Goal: Task Accomplishment & Management: Manage account settings

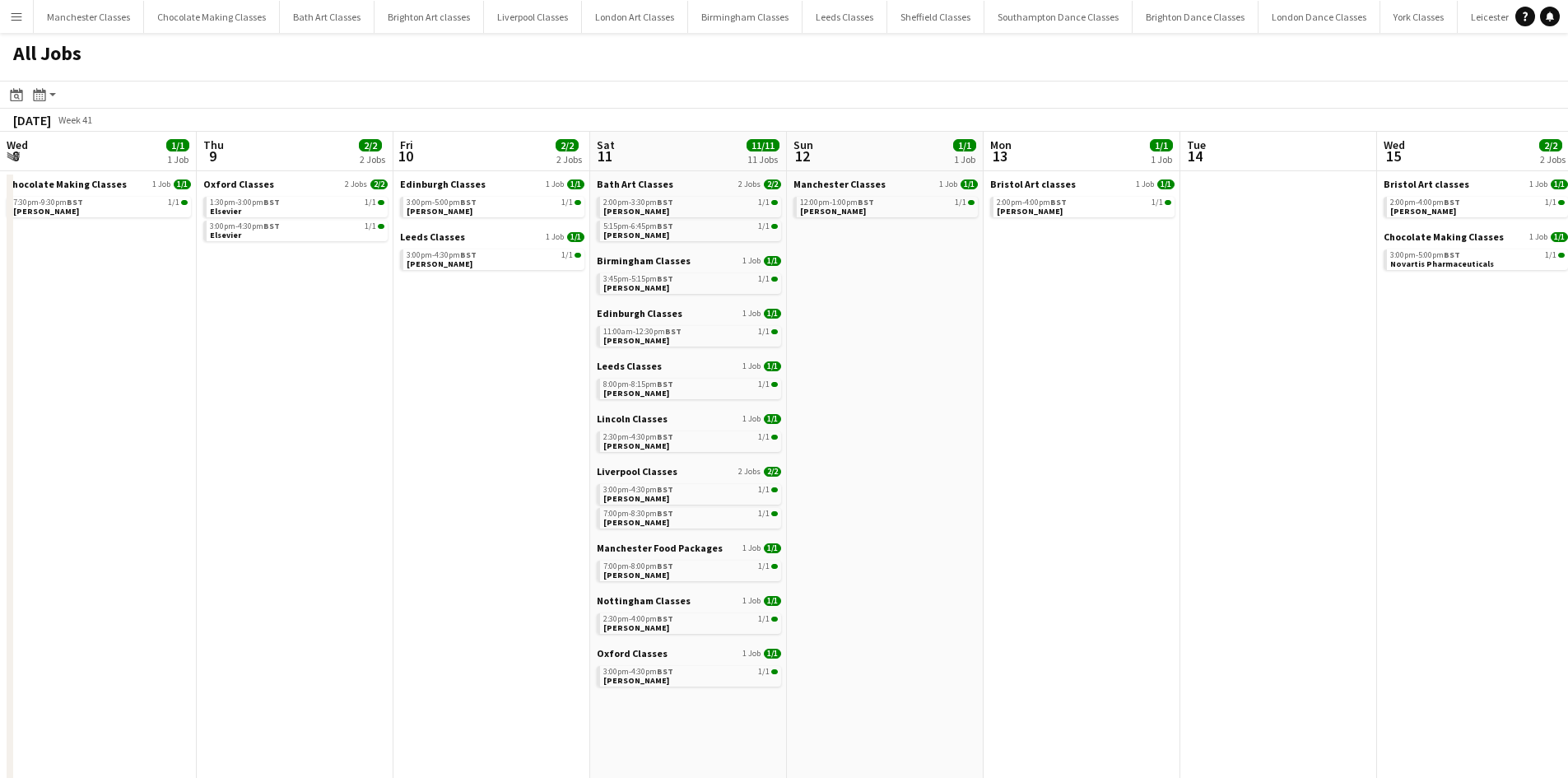
scroll to position [0, 628]
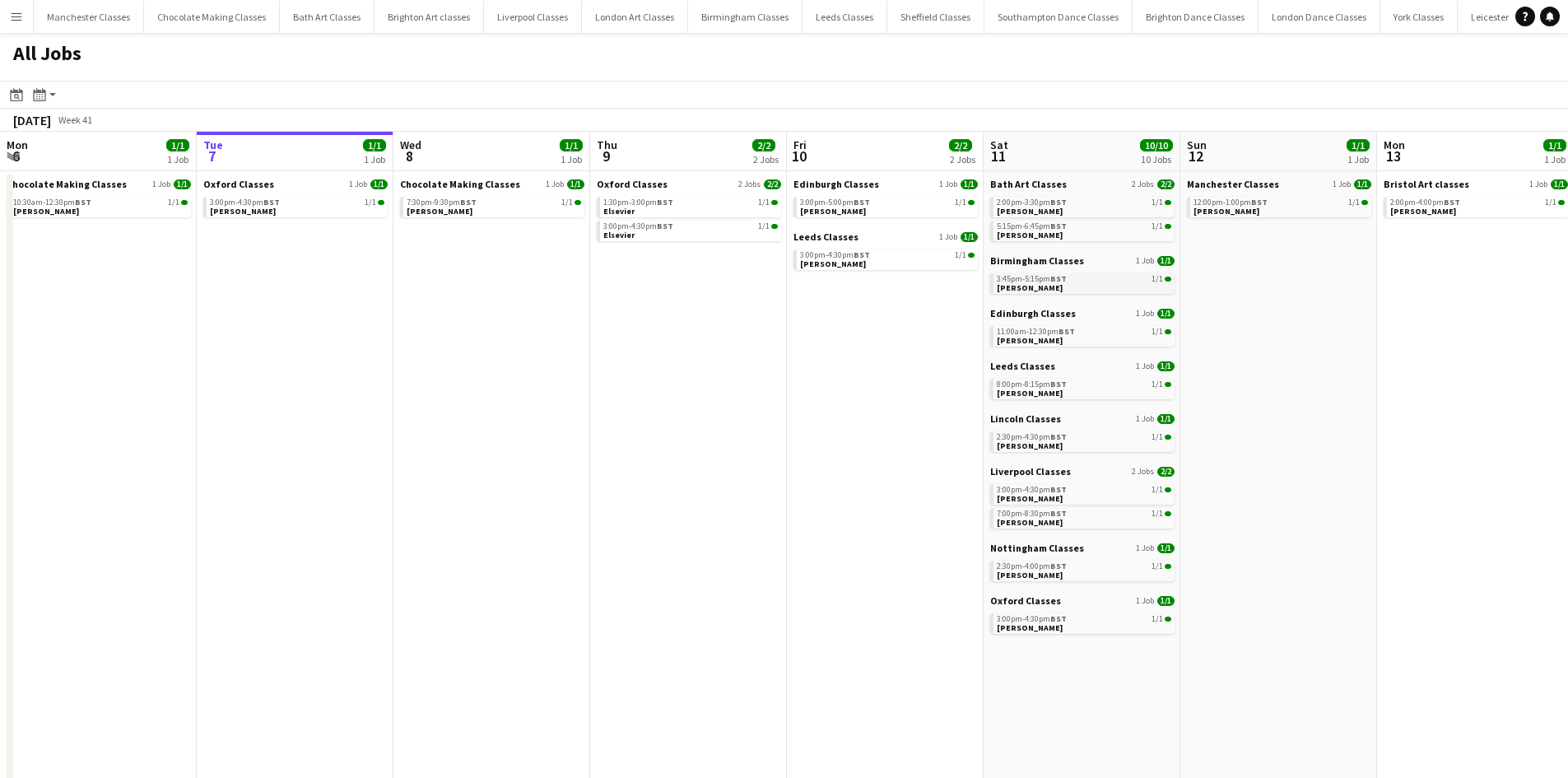
click at [1059, 287] on link "3:45pm-5:15pm BST 1/1 Sadie Batchelor" at bounding box center [1084, 283] width 174 height 19
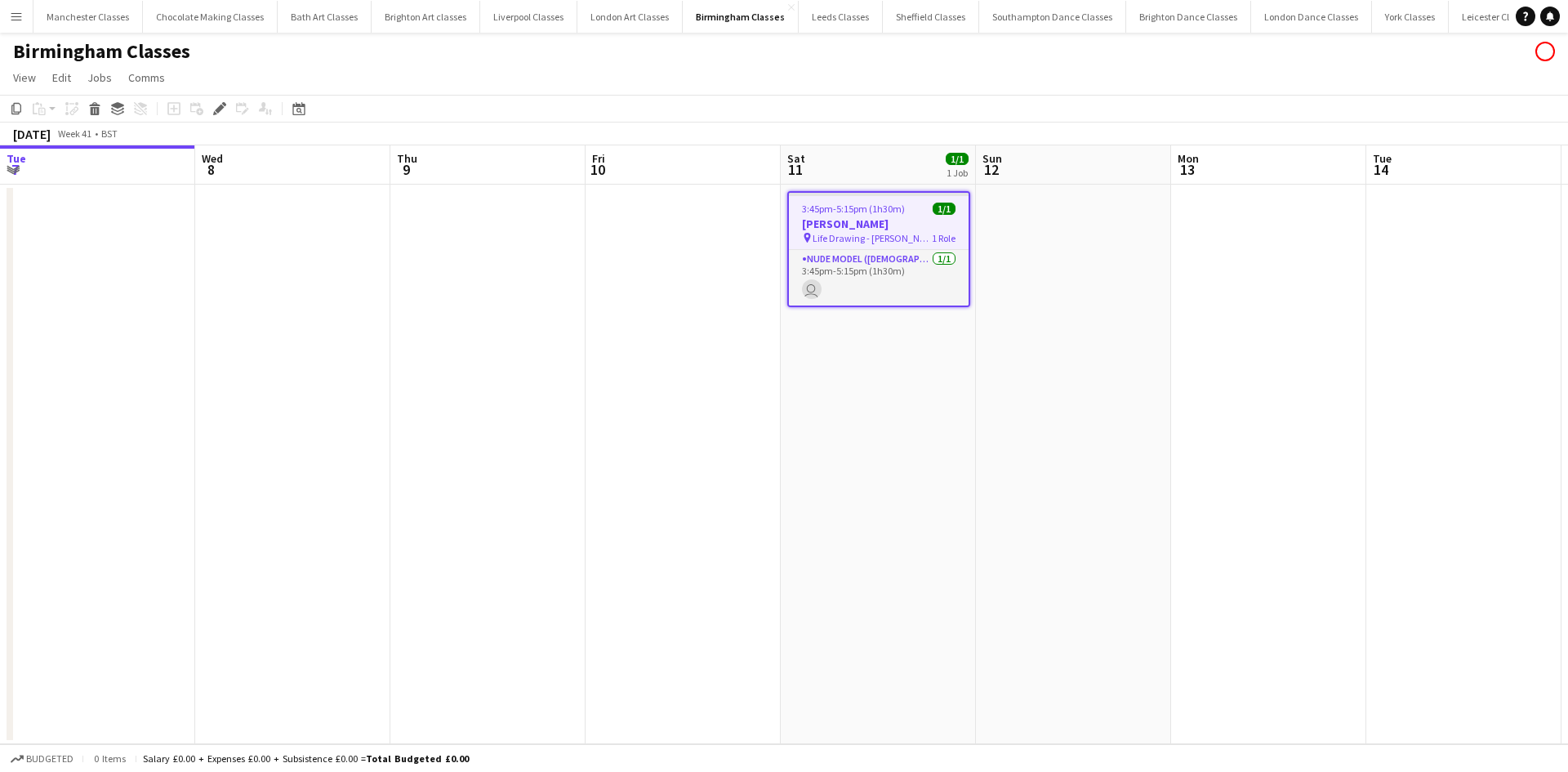
scroll to position [0, 562]
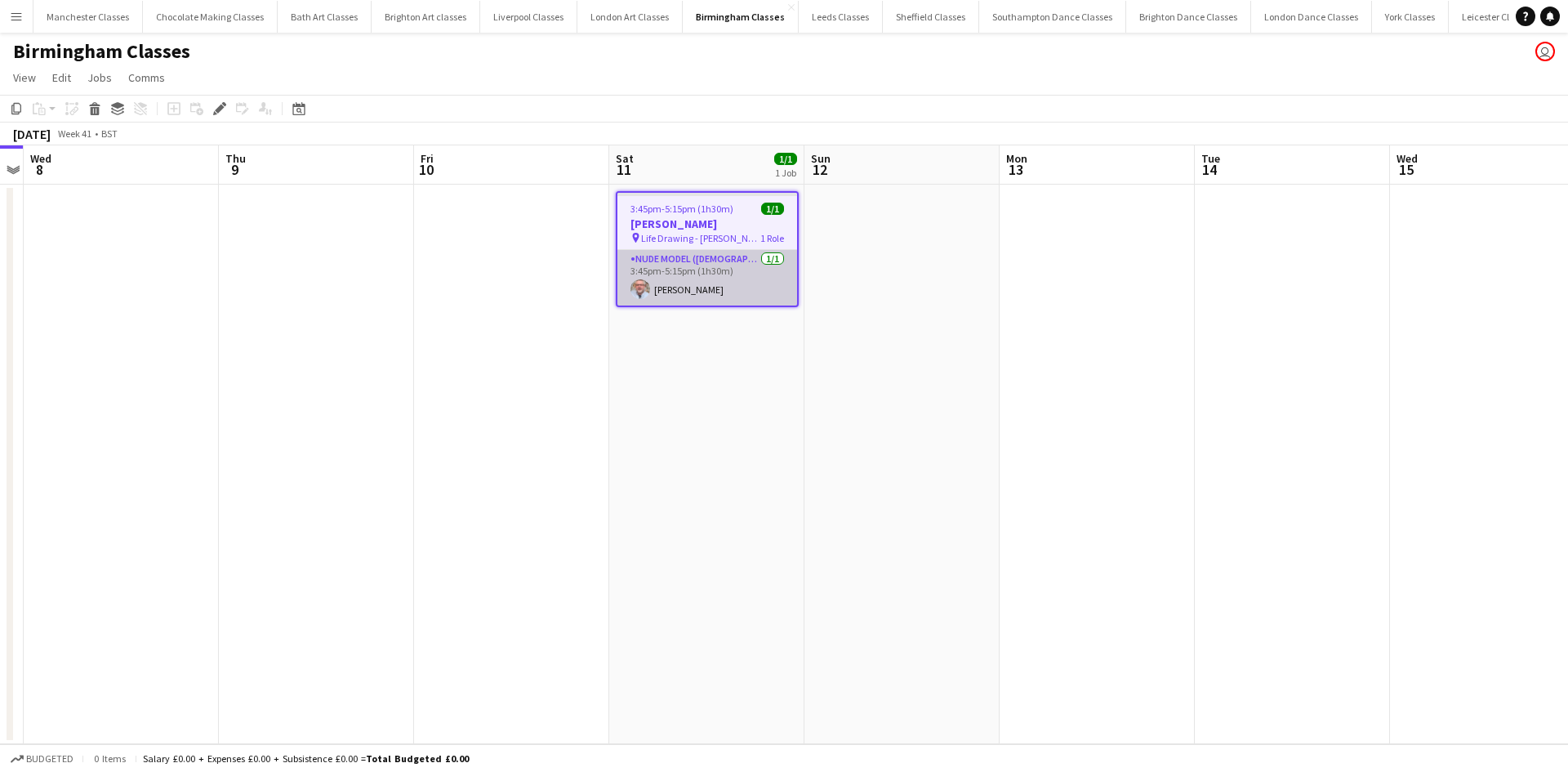
click at [712, 301] on app-card-role "Nude Model ([DEMOGRAPHIC_DATA]) [DATE] 3:45pm-5:15pm (1h30m) [PERSON_NAME]" at bounding box center [706, 277] width 179 height 55
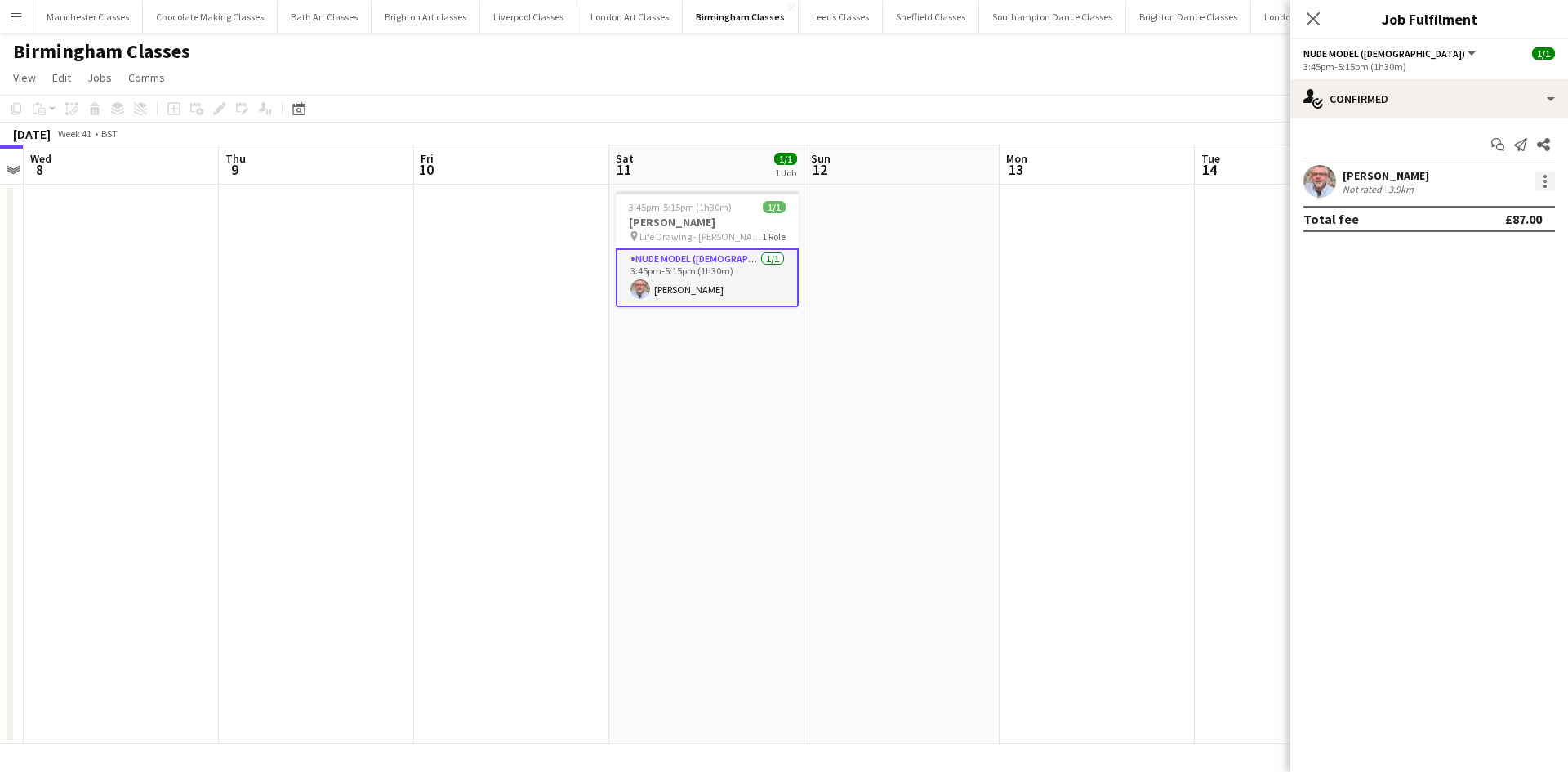
click at [1537, 182] on div at bounding box center [1545, 181] width 20 height 20
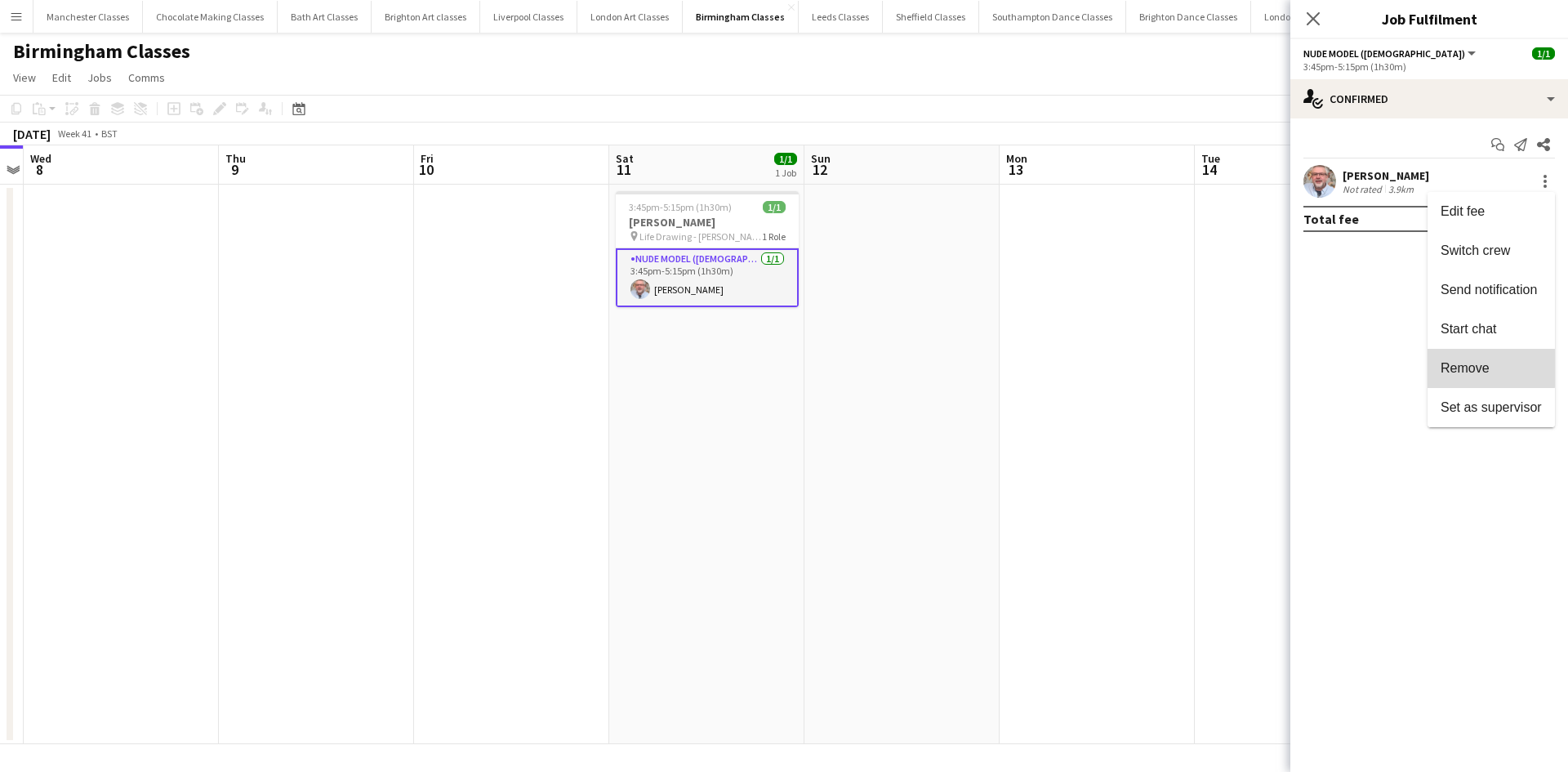
click at [1474, 364] on span "Remove" at bounding box center [1466, 367] width 49 height 14
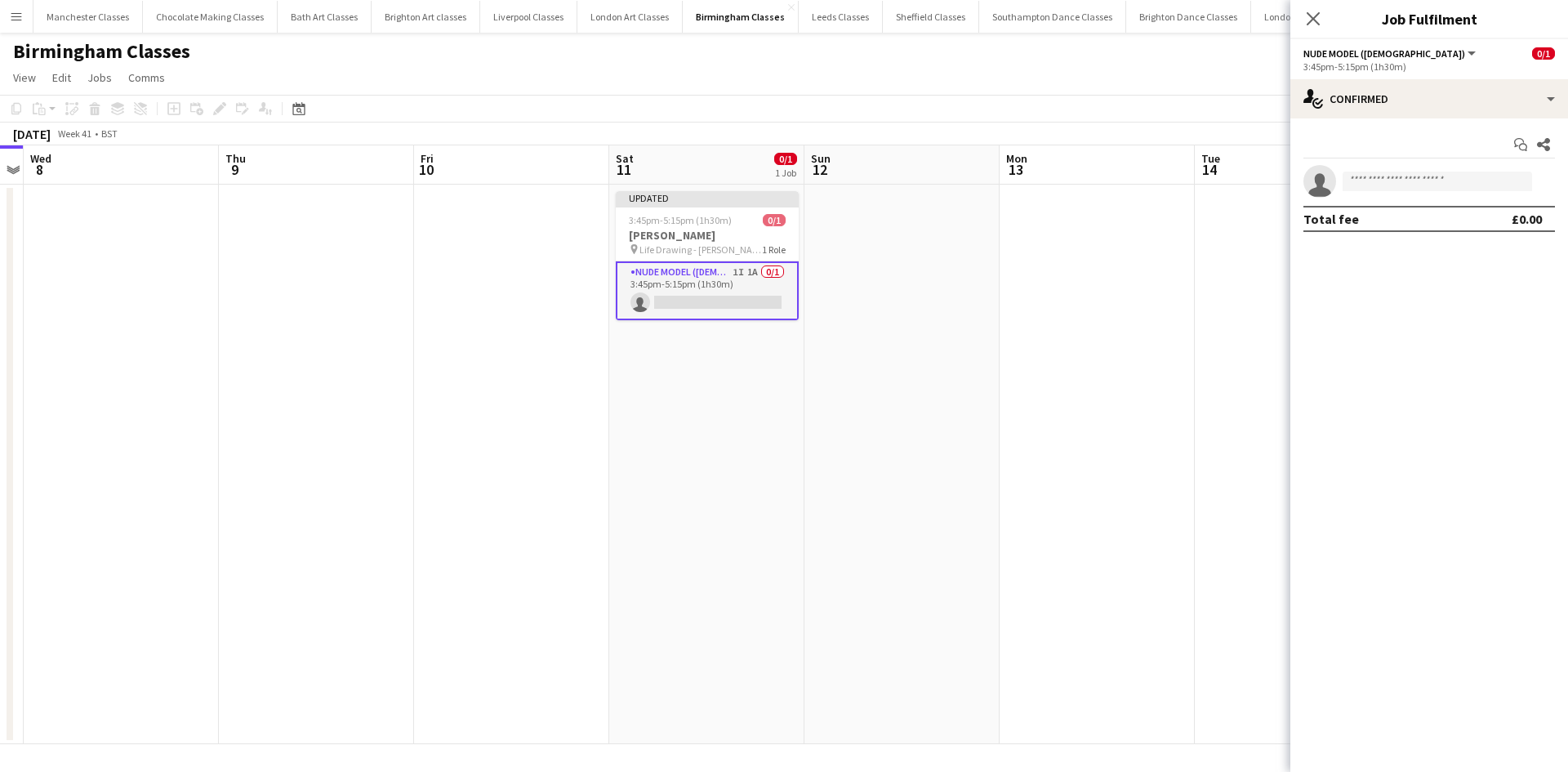
click at [1068, 347] on app-date-cell at bounding box center [1097, 463] width 195 height 559
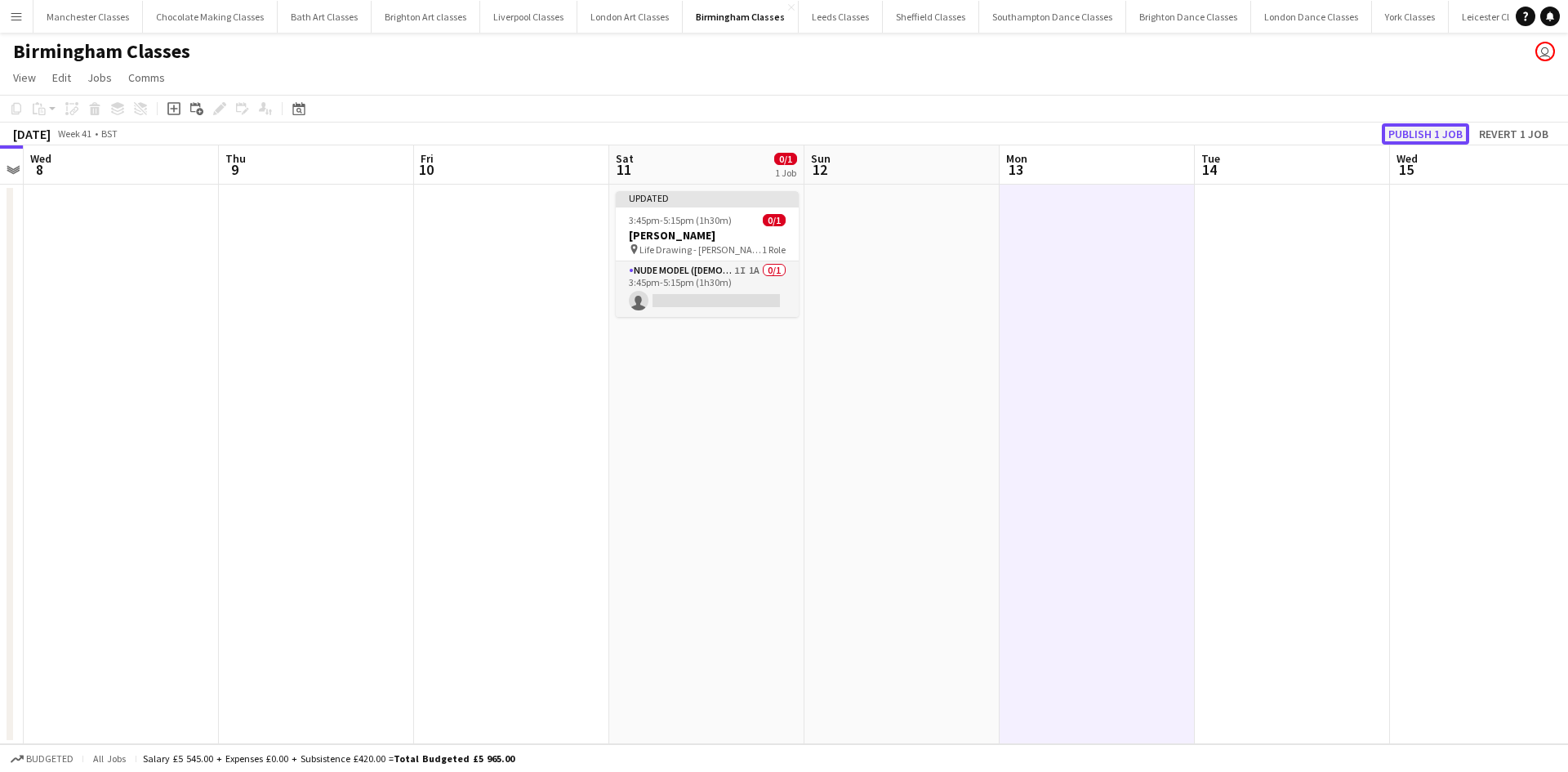
click at [1403, 133] on button "Publish 1 job" at bounding box center [1425, 133] width 87 height 22
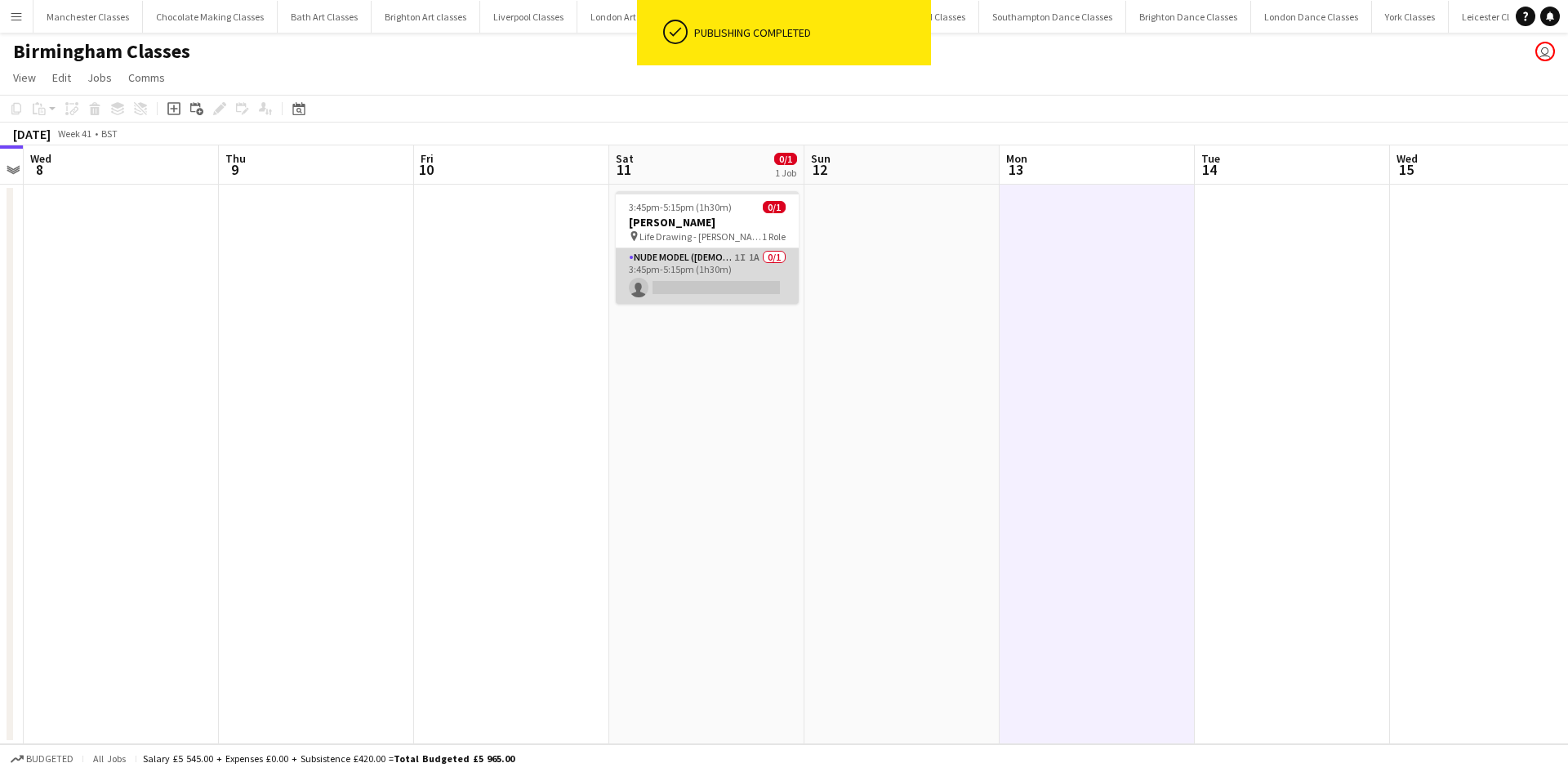
click at [734, 281] on app-card-role "Nude Model (Male) 1I 1A 0/1 3:45pm-5:15pm (1h30m) single-neutral-actions" at bounding box center [706, 275] width 183 height 55
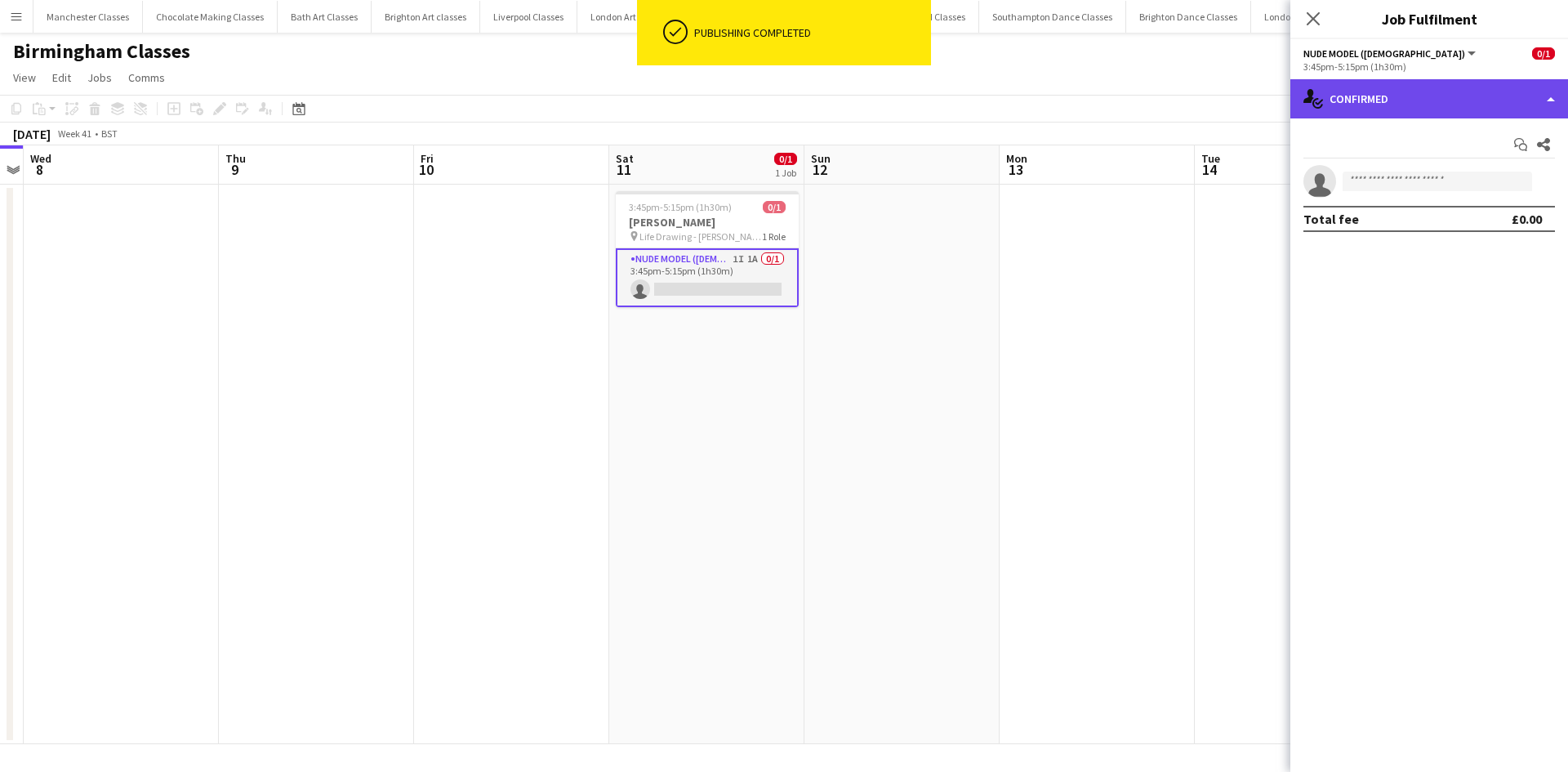
click at [1442, 103] on div "single-neutral-actions-check-2 Confirmed" at bounding box center [1430, 99] width 278 height 39
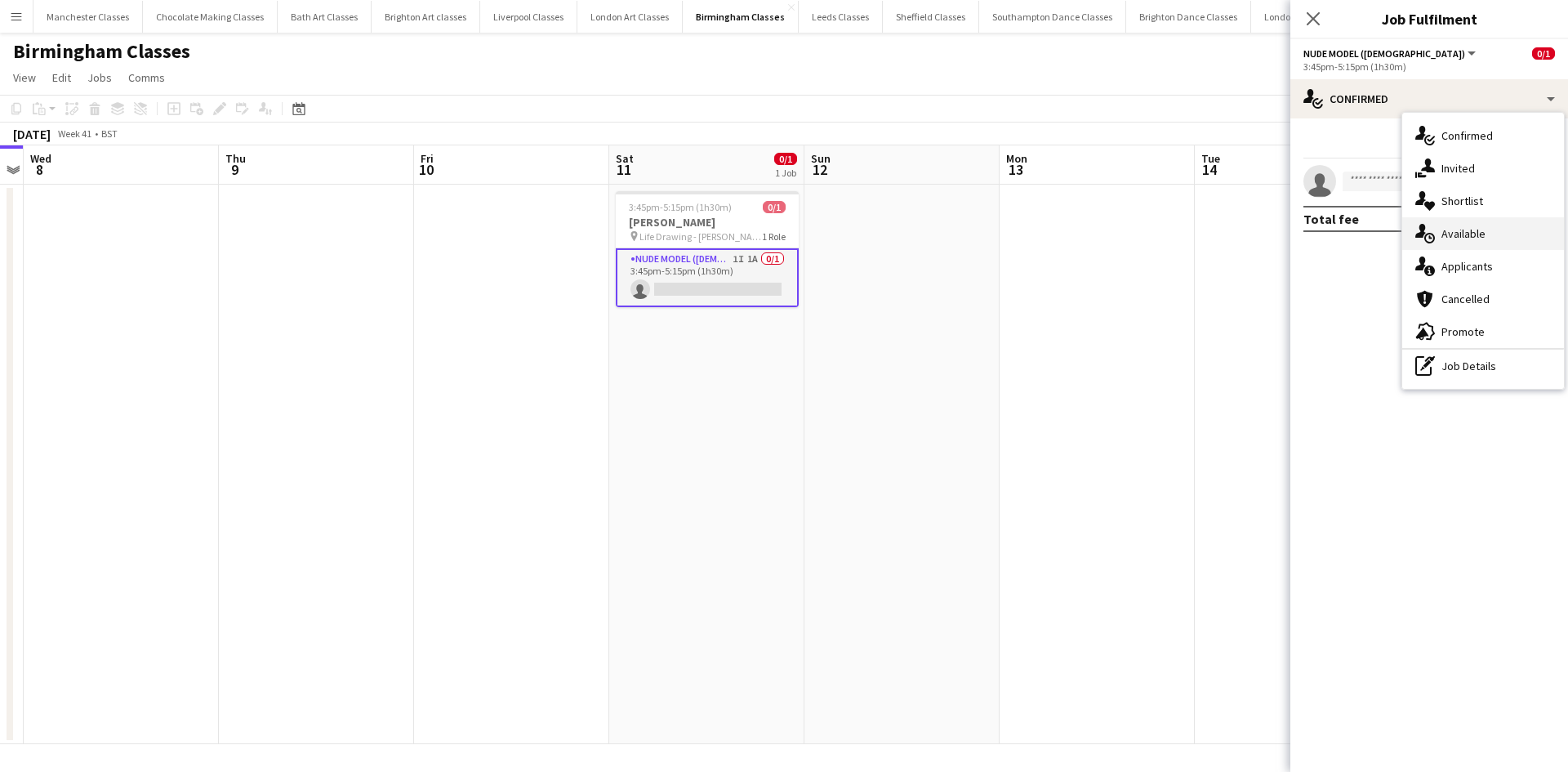
click at [1483, 247] on div "single-neutral-actions-upload Available" at bounding box center [1483, 233] width 162 height 33
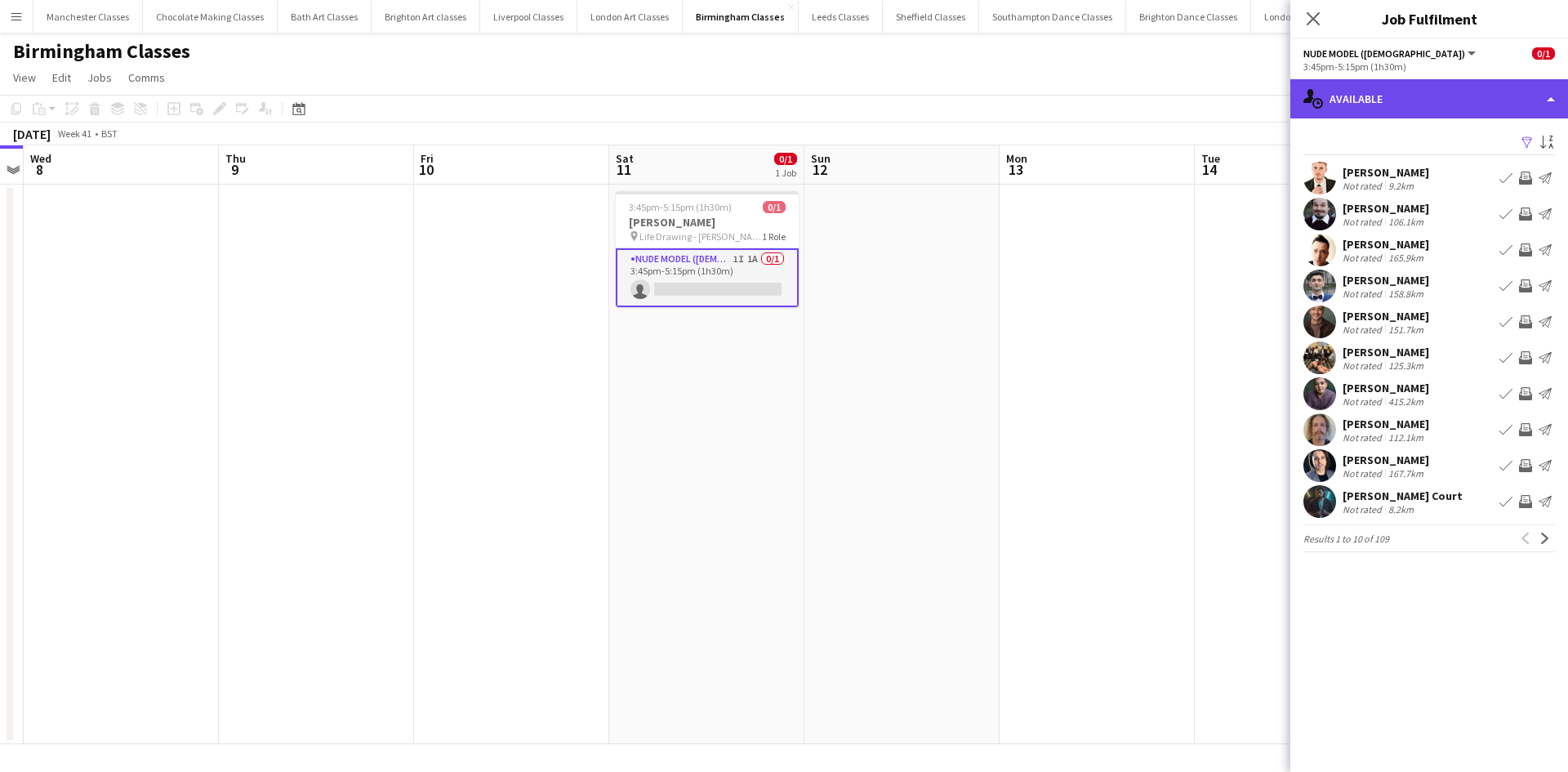
click at [1442, 102] on div "single-neutral-actions-upload Available" at bounding box center [1430, 99] width 278 height 39
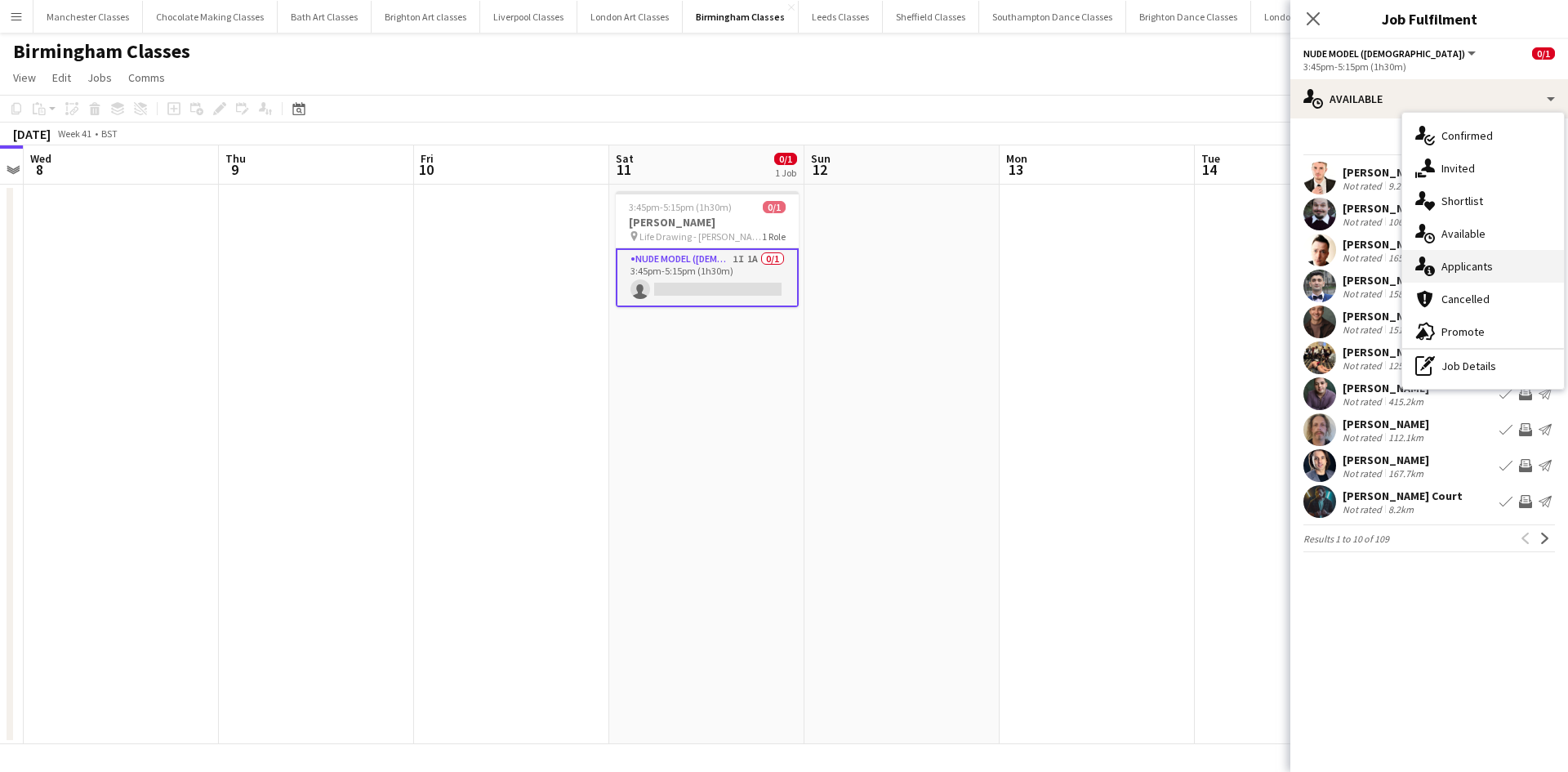
click at [1475, 259] on span "Applicants" at bounding box center [1467, 267] width 52 height 15
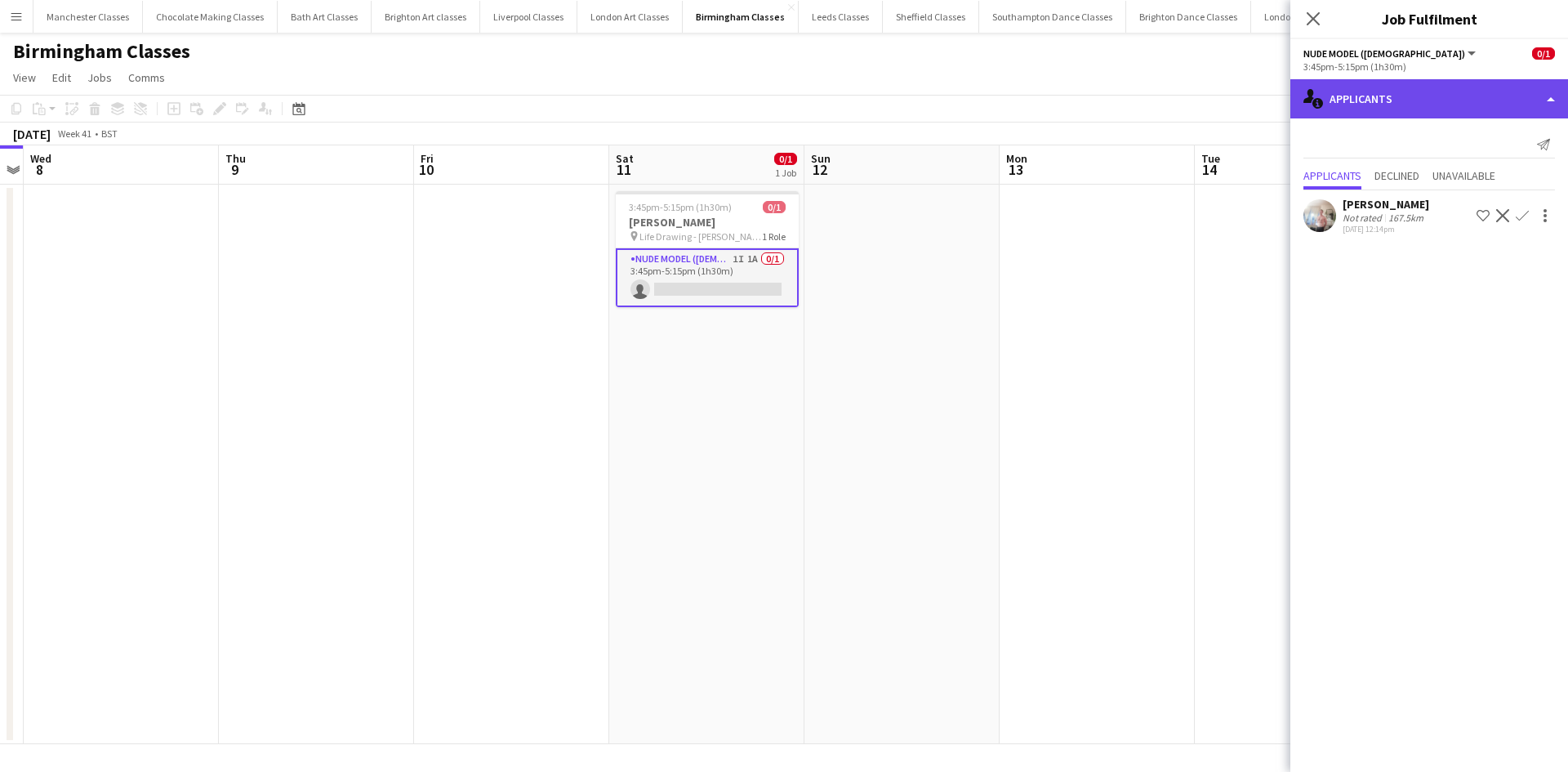
click at [1468, 105] on div "single-neutral-actions-information Applicants" at bounding box center [1430, 99] width 278 height 39
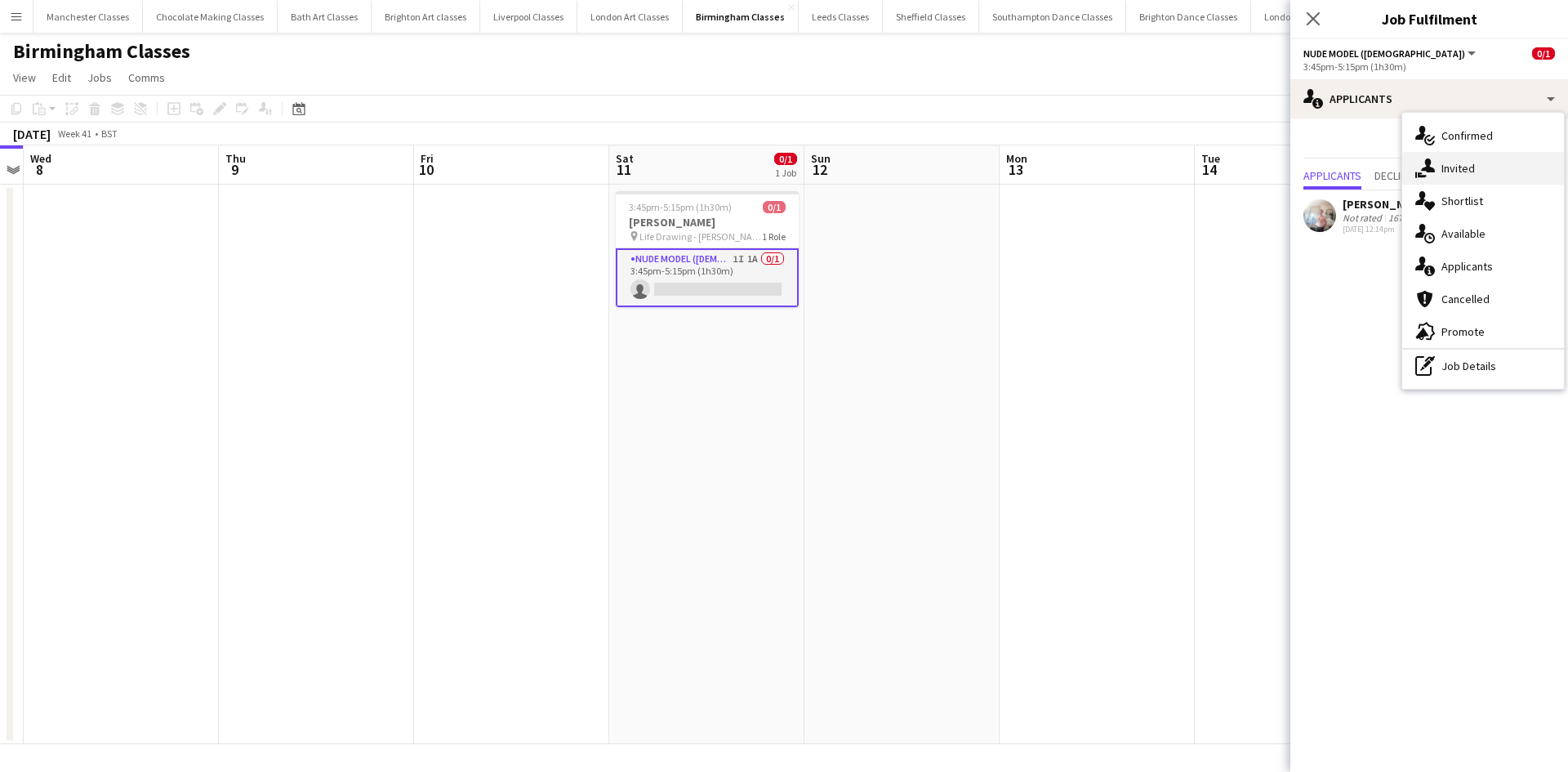
click at [1462, 163] on span "Invited" at bounding box center [1458, 168] width 34 height 15
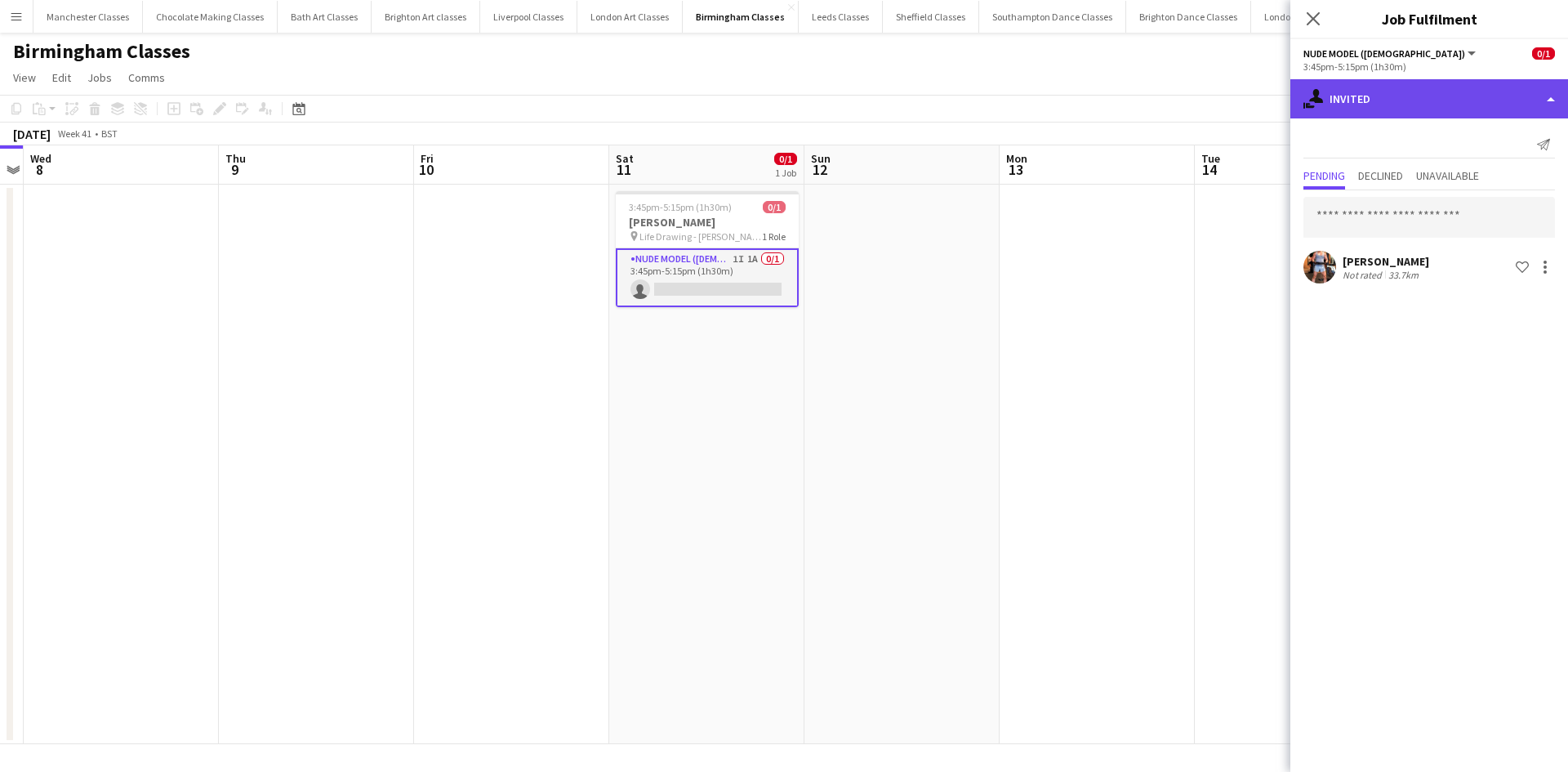
click at [1413, 100] on div "single-neutral-actions-share-1 Invited" at bounding box center [1430, 99] width 278 height 39
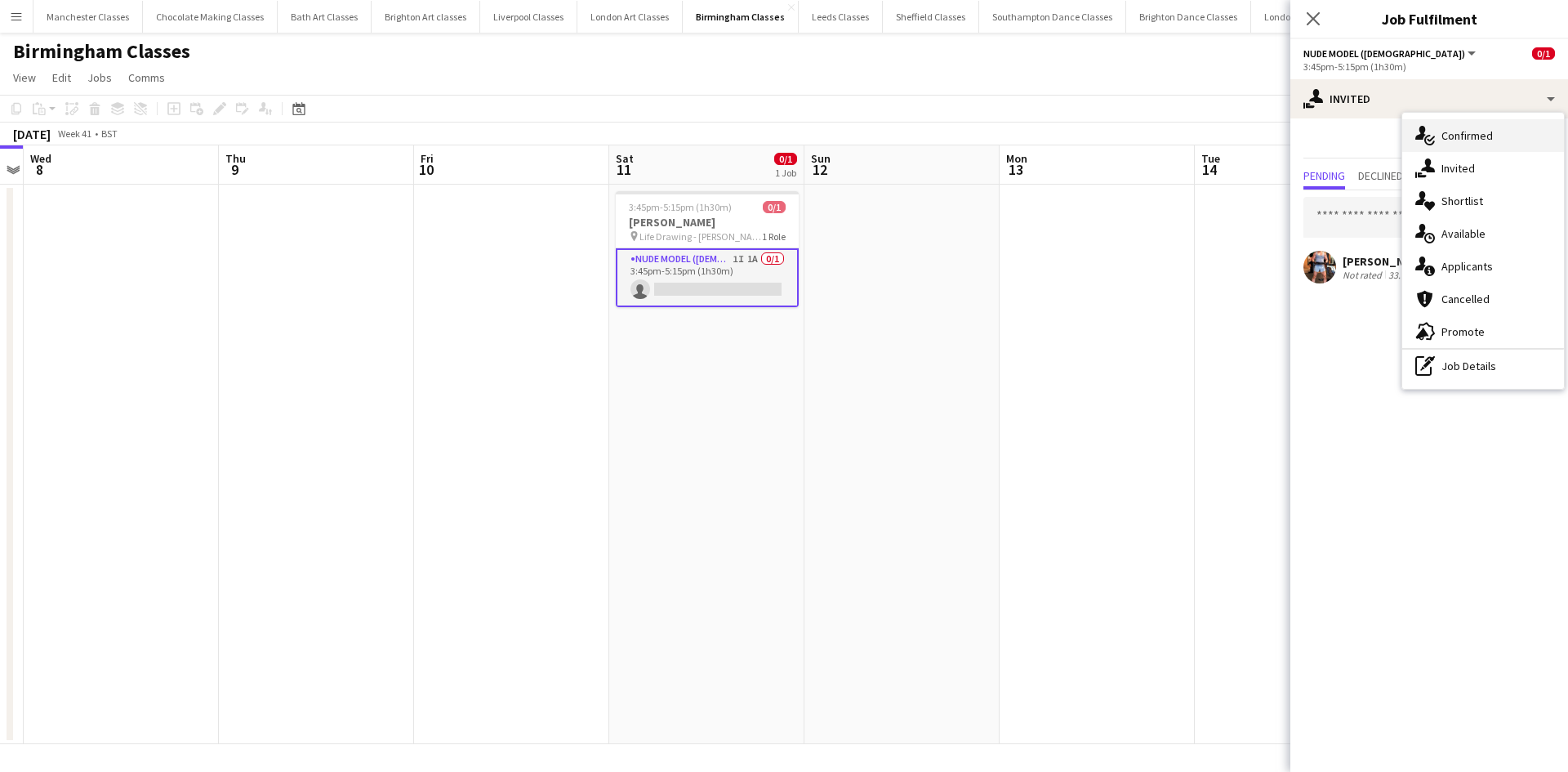
click at [1510, 143] on div "single-neutral-actions-check-2 Confirmed" at bounding box center [1483, 135] width 162 height 33
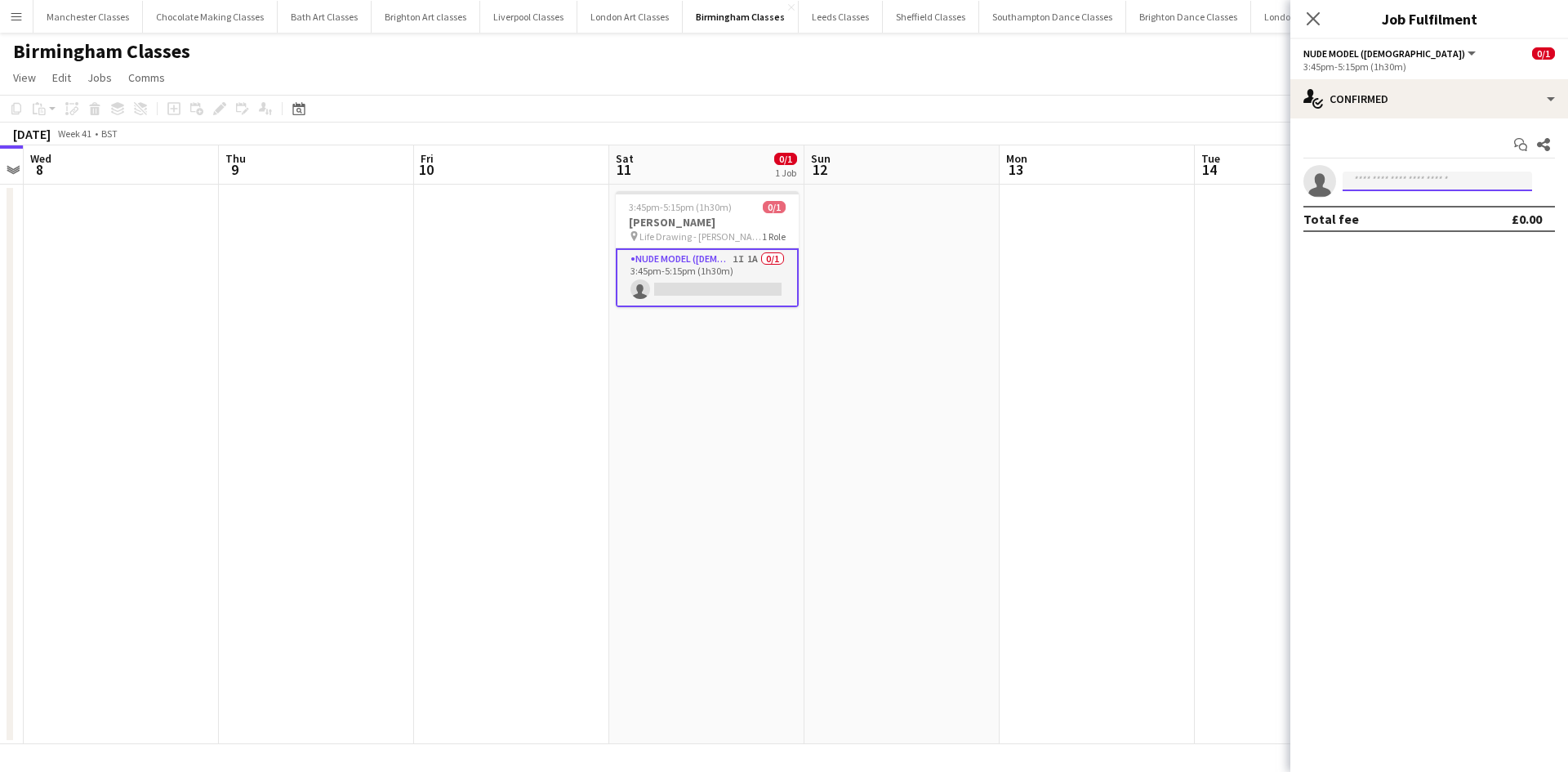
click at [1379, 186] on input at bounding box center [1437, 181] width 190 height 20
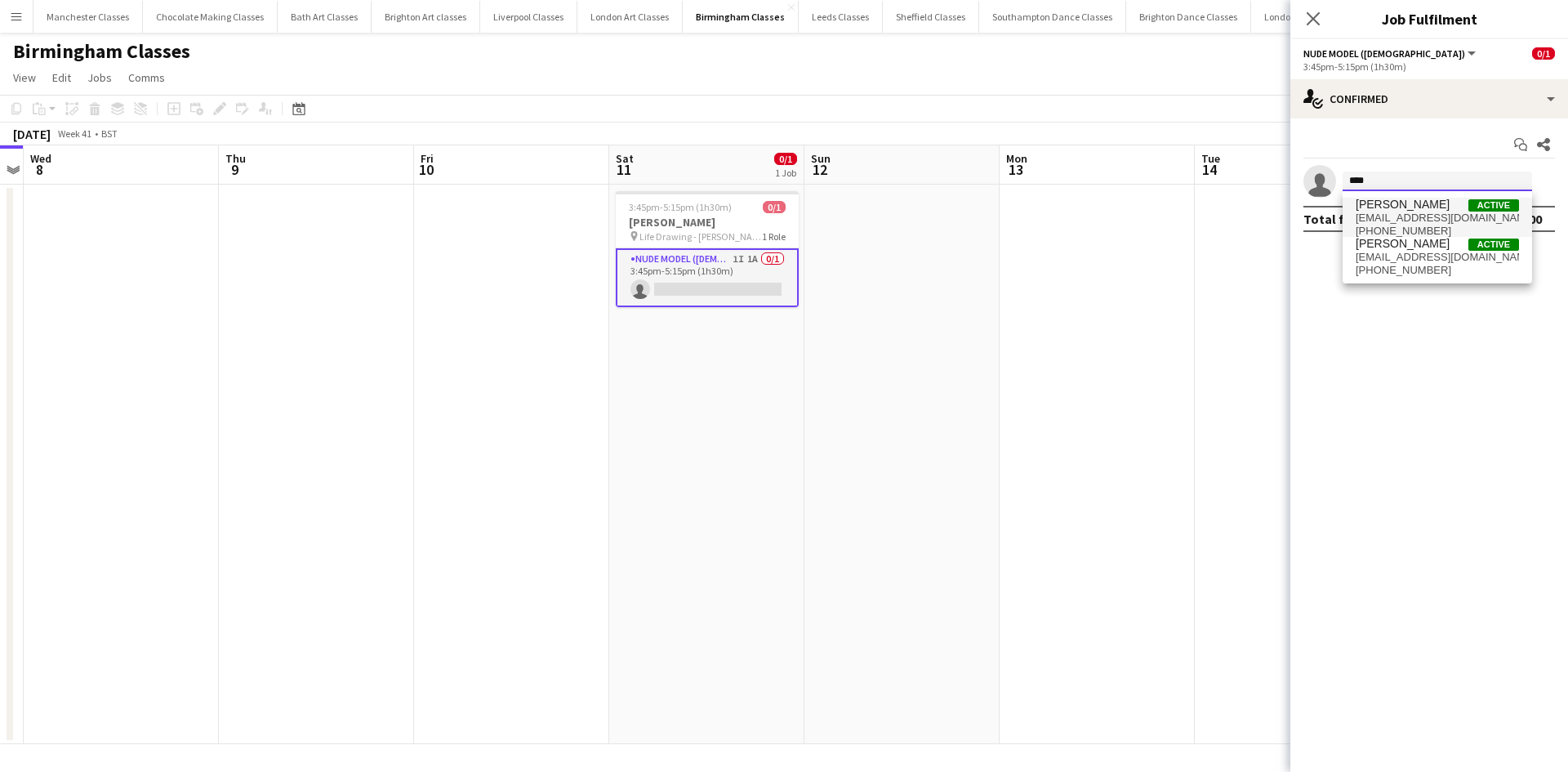
type input "****"
click at [1411, 215] on span "theimperial_1983@yahoo.com" at bounding box center [1437, 218] width 163 height 13
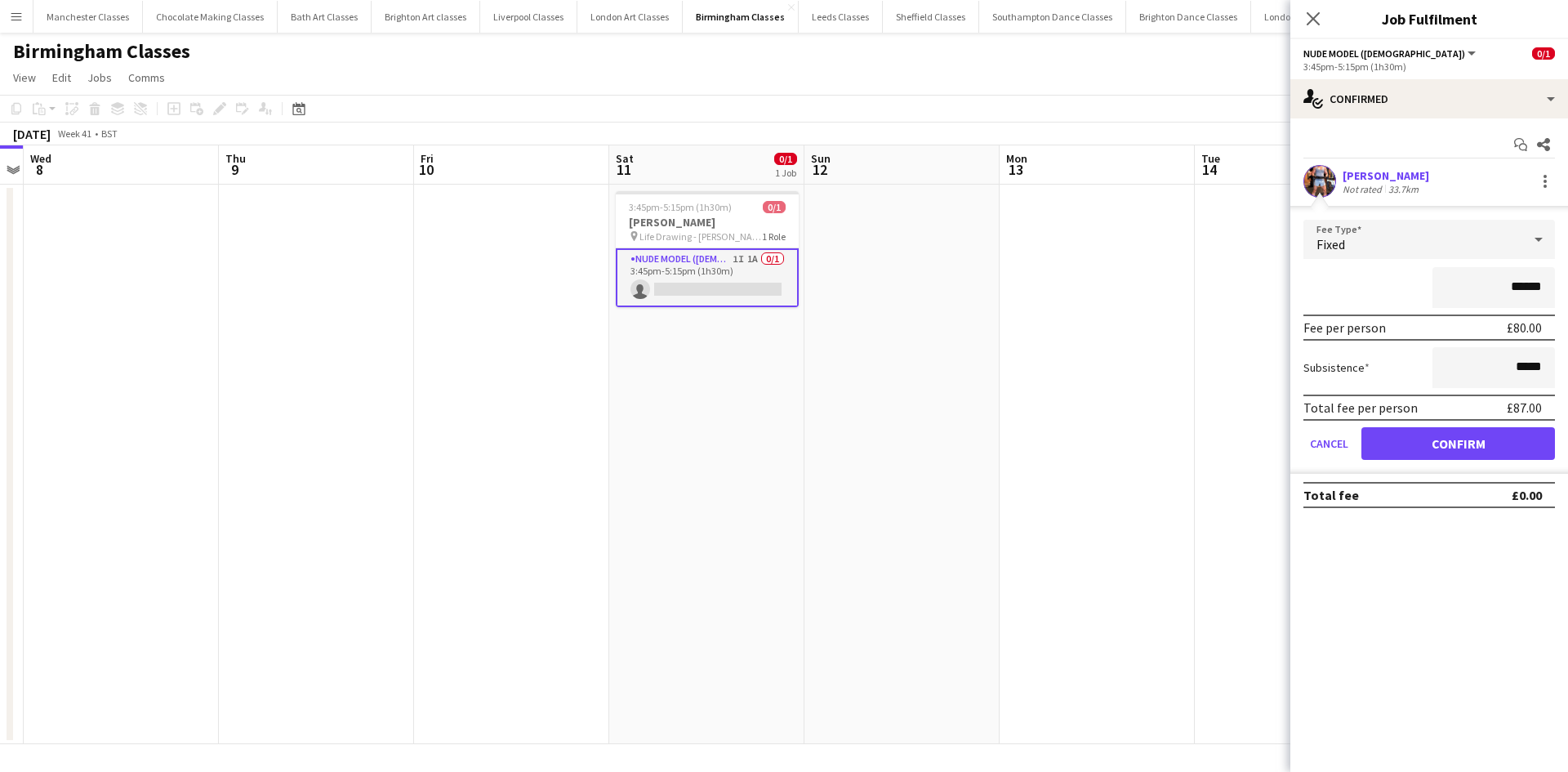
click at [1323, 180] on app-user-avatar at bounding box center [1319, 181] width 33 height 33
click at [1457, 440] on button "Confirm" at bounding box center [1458, 443] width 194 height 33
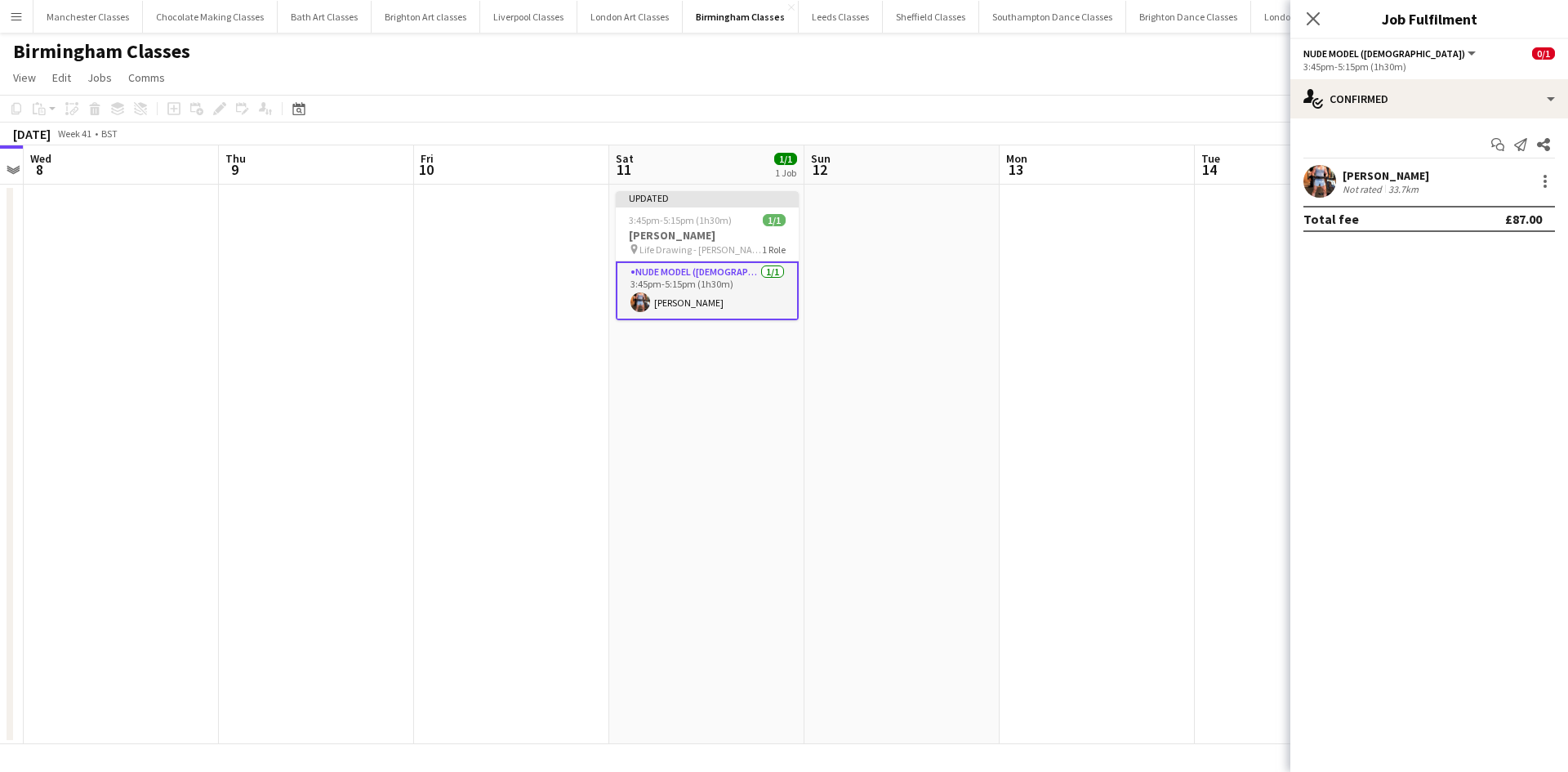
click at [1327, 191] on app-user-avatar at bounding box center [1319, 181] width 33 height 33
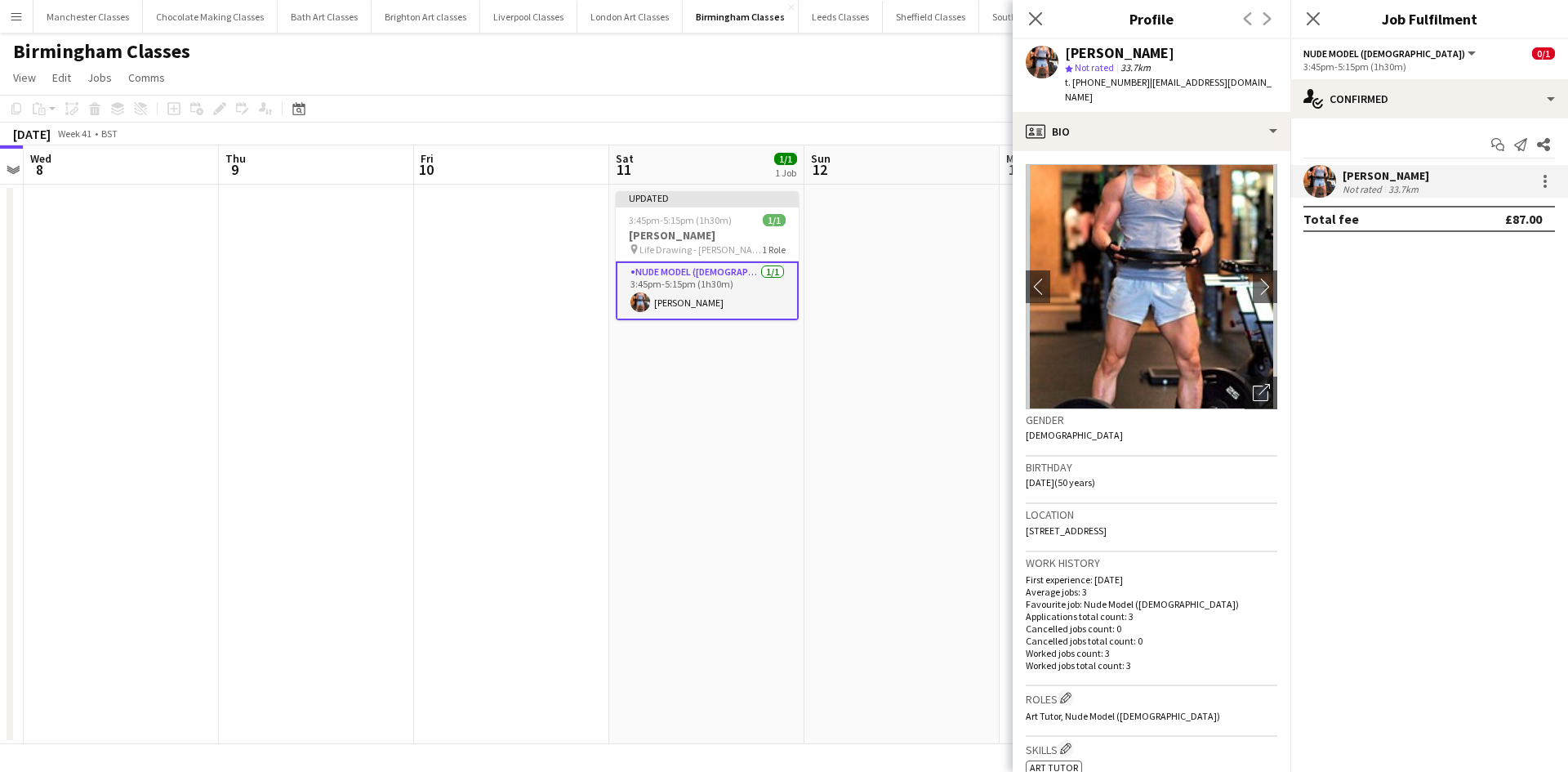
click at [1408, 338] on mat-expansion-panel "check Confirmed Start chat Send notification Share Nicky Cheung Not rated 33.7k…" at bounding box center [1430, 444] width 278 height 653
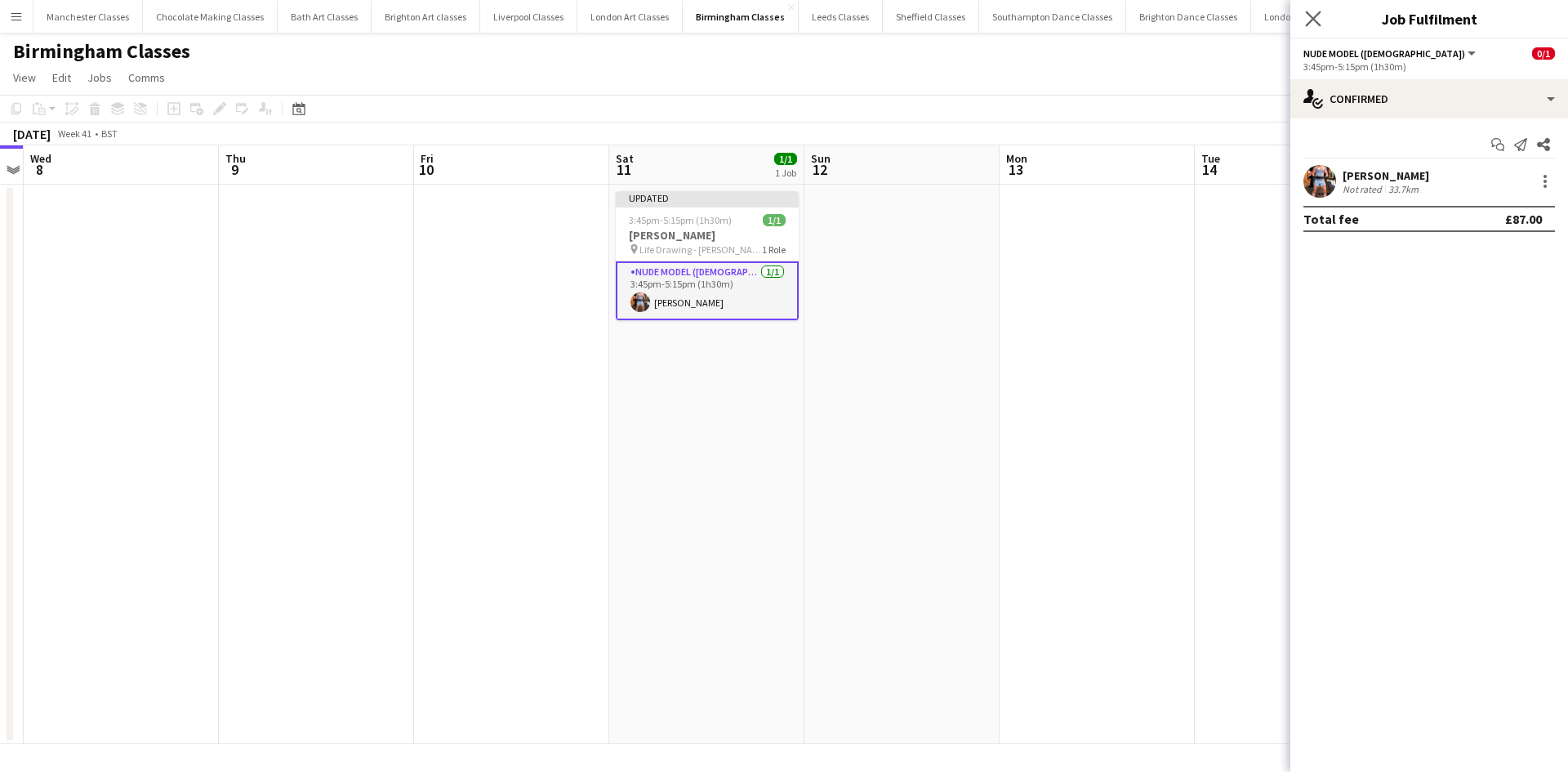
click at [1322, 18] on app-icon "Close pop-in" at bounding box center [1313, 19] width 23 height 23
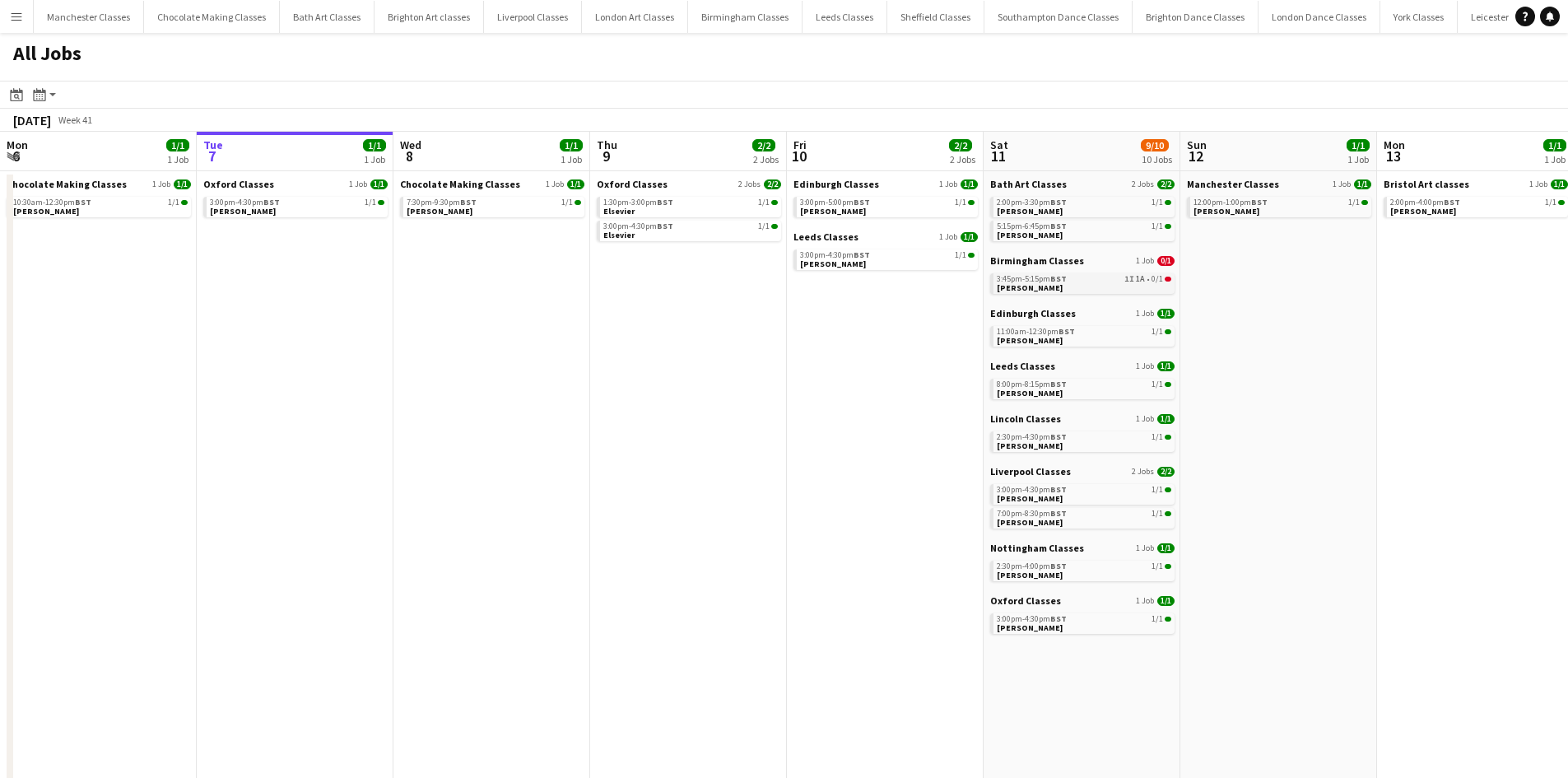
click at [1060, 278] on span "BST" at bounding box center [1058, 278] width 16 height 10
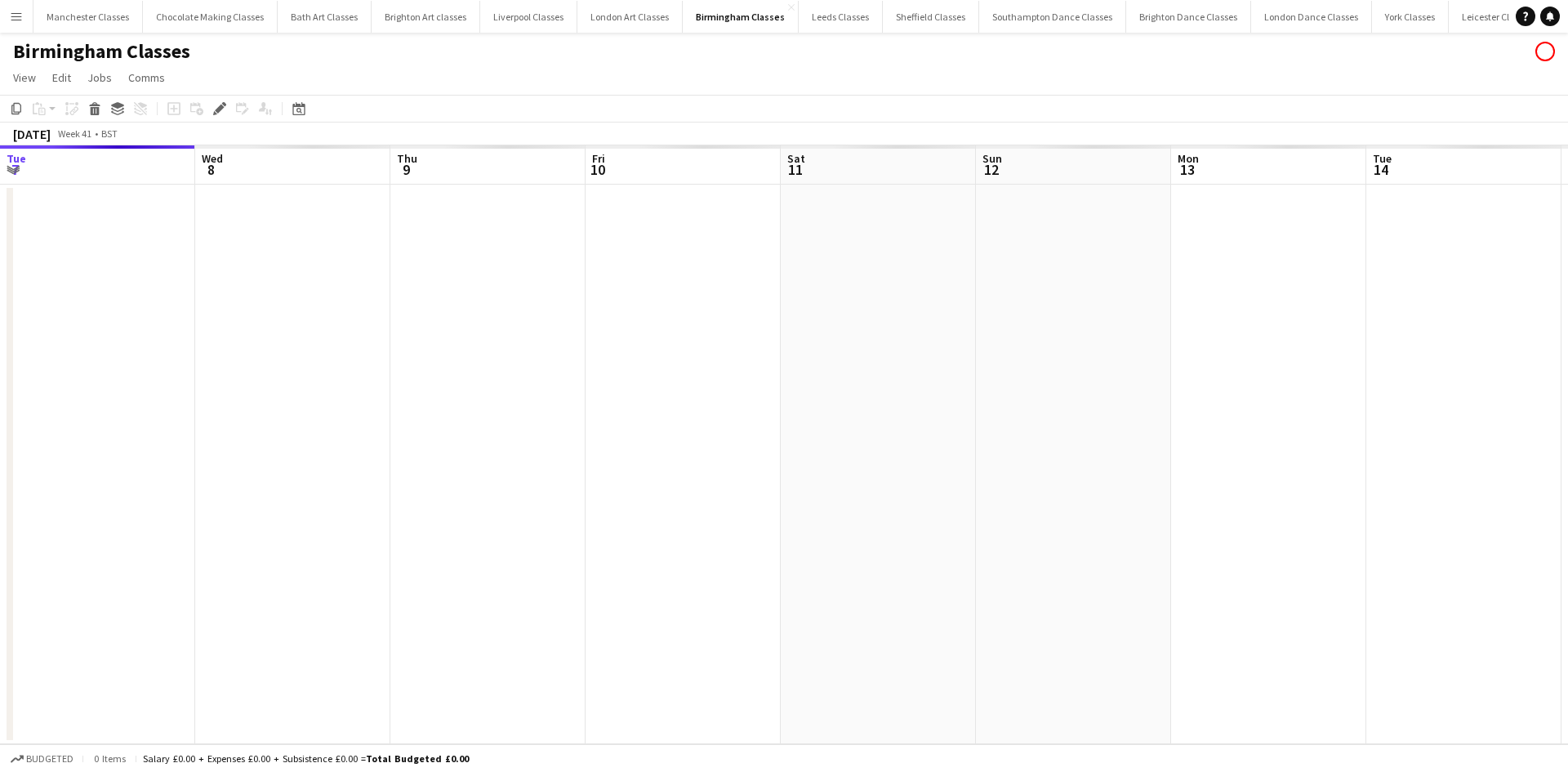
scroll to position [0, 562]
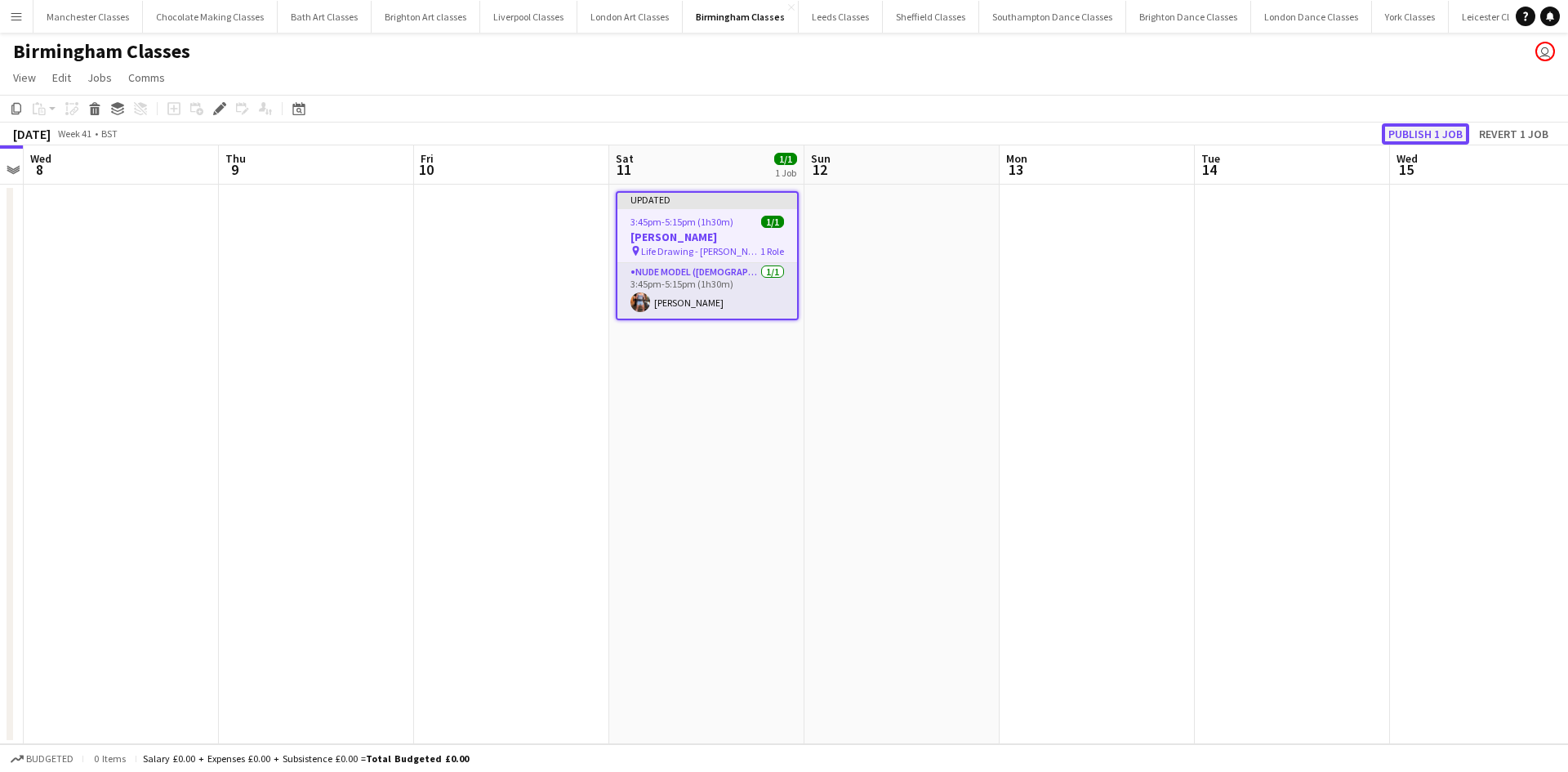
click at [1407, 132] on button "Publish 1 job" at bounding box center [1425, 133] width 87 height 22
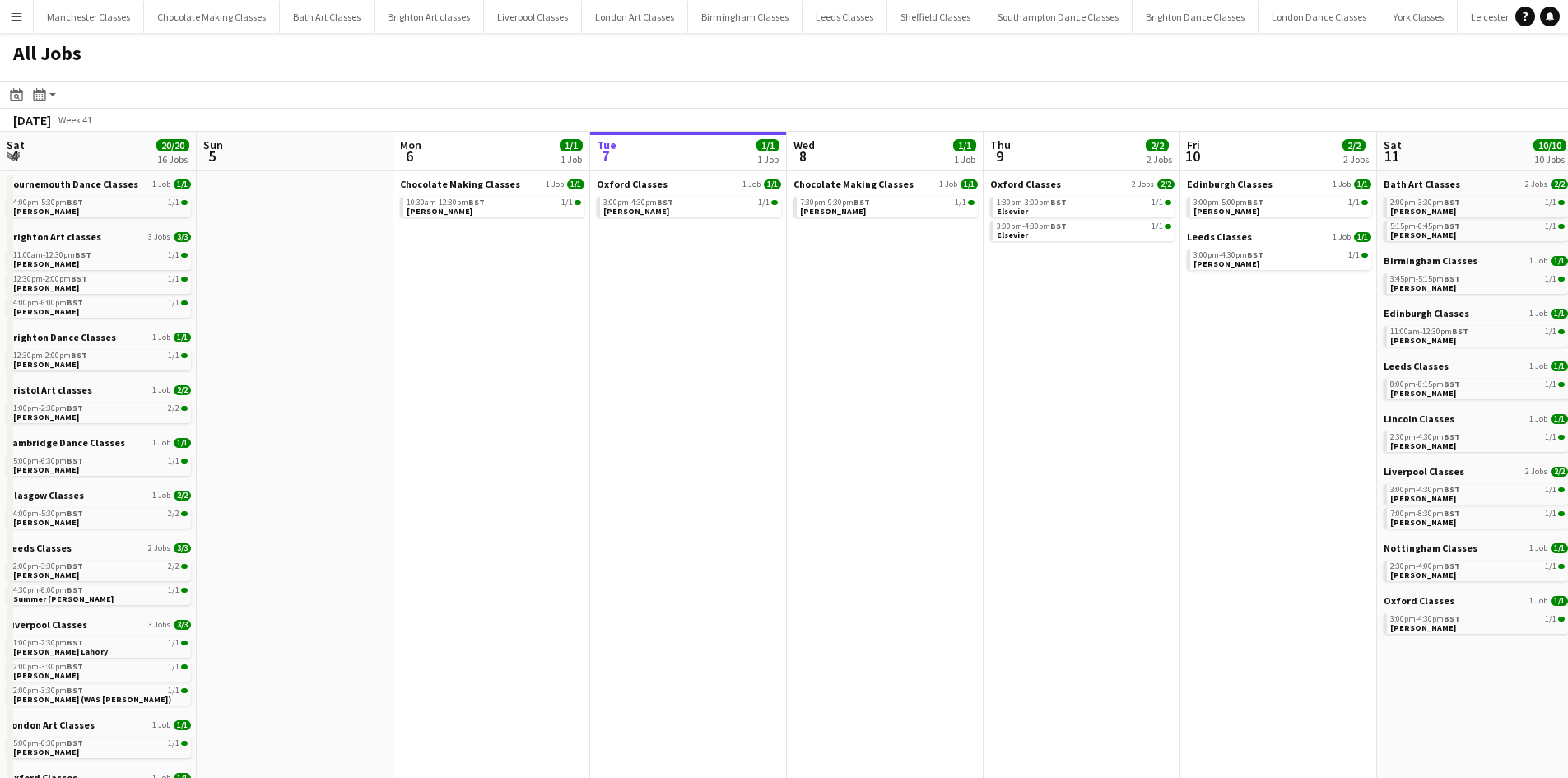
scroll to position [0, 394]
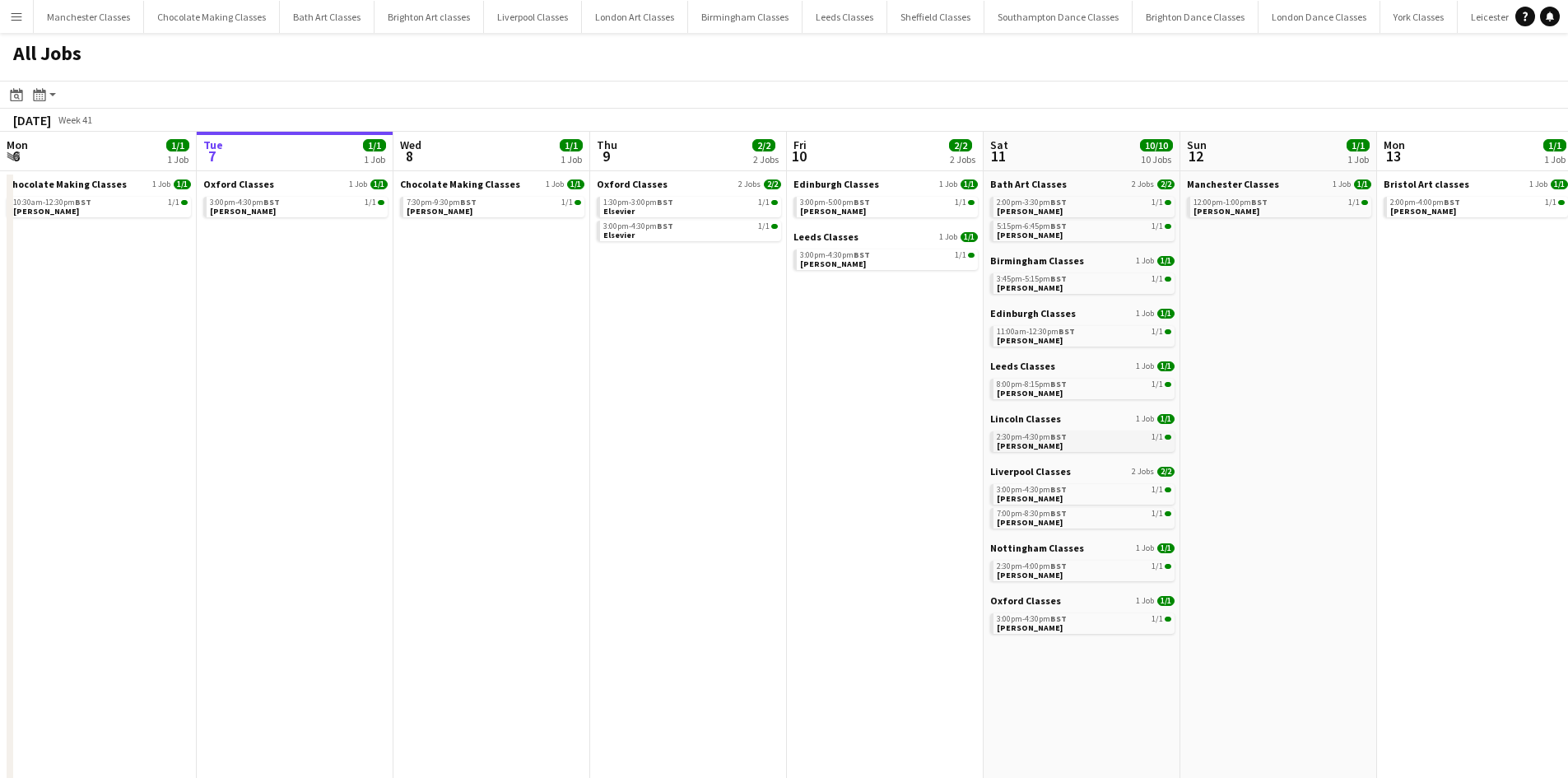
click at [1077, 440] on div "2:30pm-4:30pm BST 1/1" at bounding box center [1084, 436] width 174 height 9
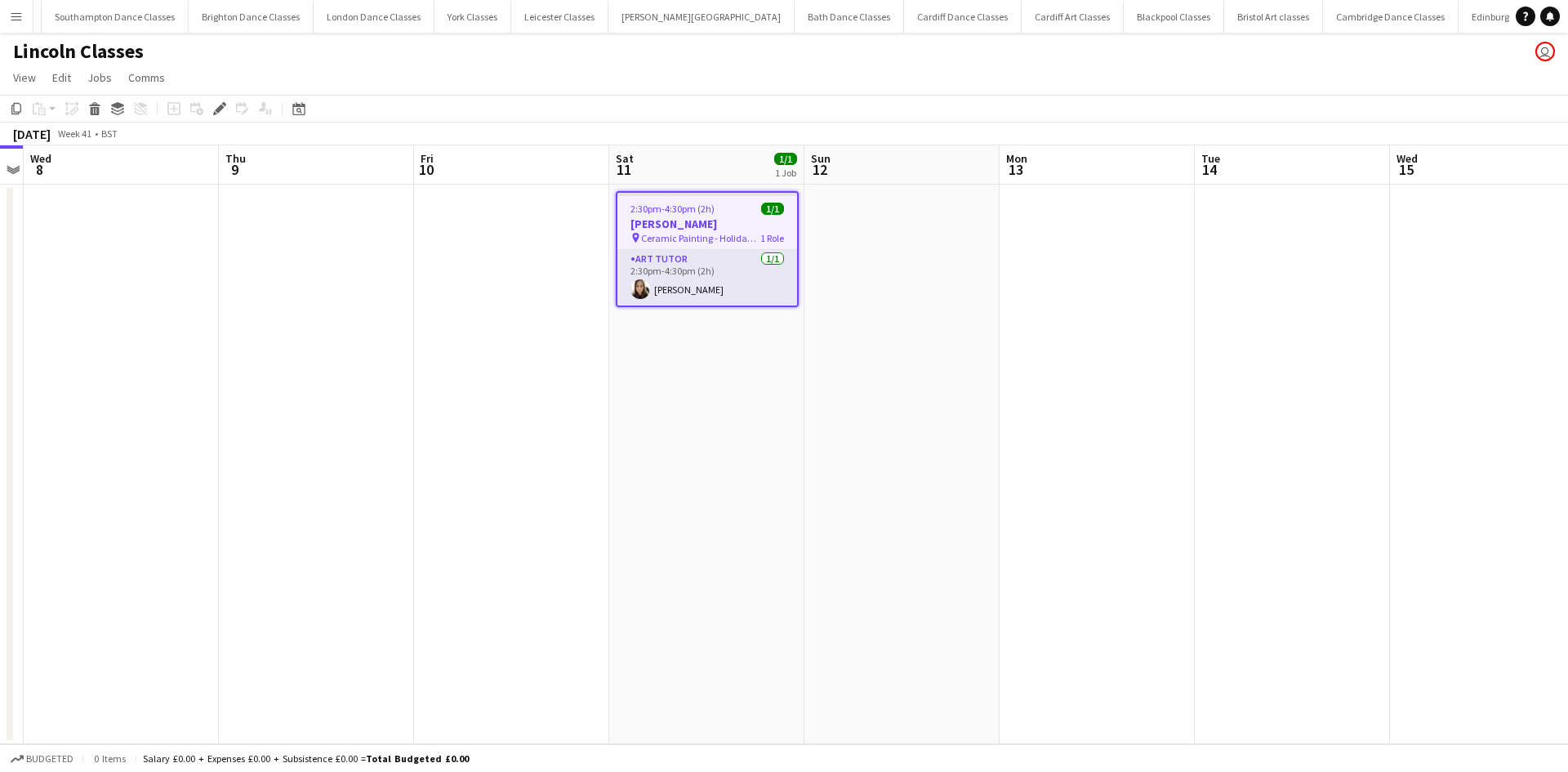
scroll to position [0, 936]
click at [689, 279] on app-card-role "Art Tutor 1/1 2:30pm-4:30pm (2h) carli feasey" at bounding box center [706, 277] width 179 height 55
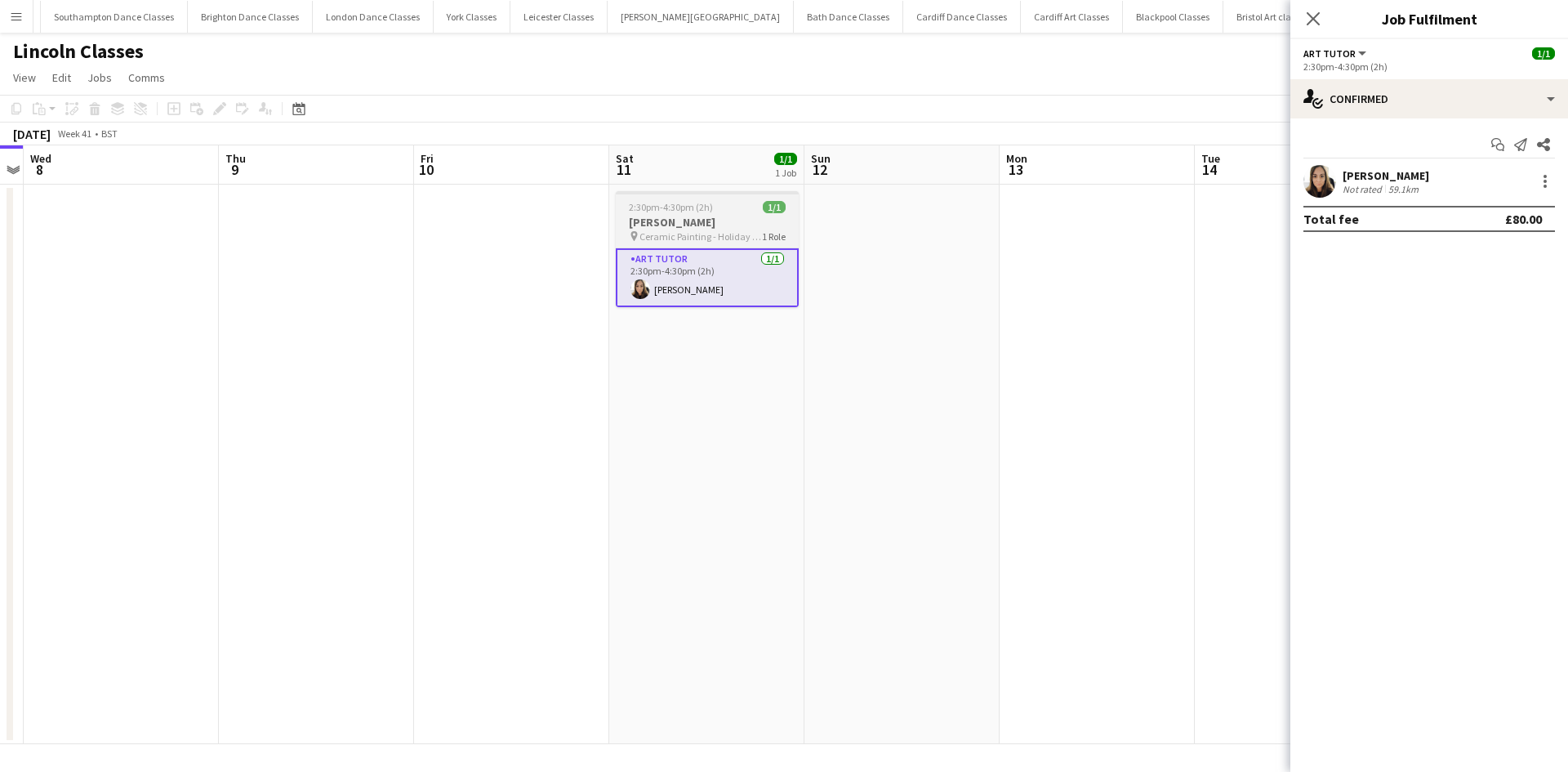
click at [709, 221] on h3 "[PERSON_NAME]" at bounding box center [706, 223] width 183 height 15
click at [212, 107] on div "Edit" at bounding box center [219, 108] width 20 height 20
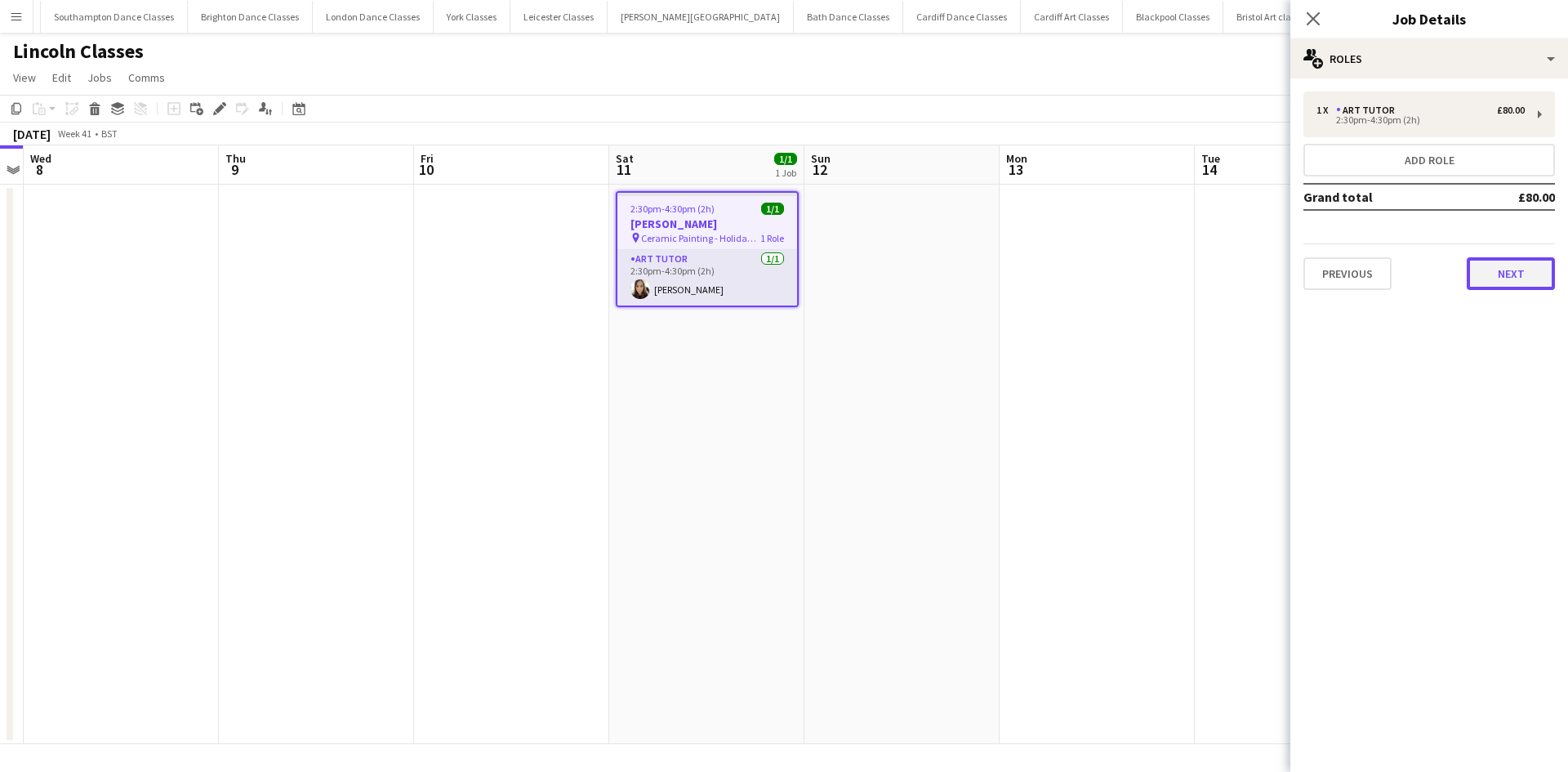
click at [1482, 274] on button "Next" at bounding box center [1511, 273] width 88 height 33
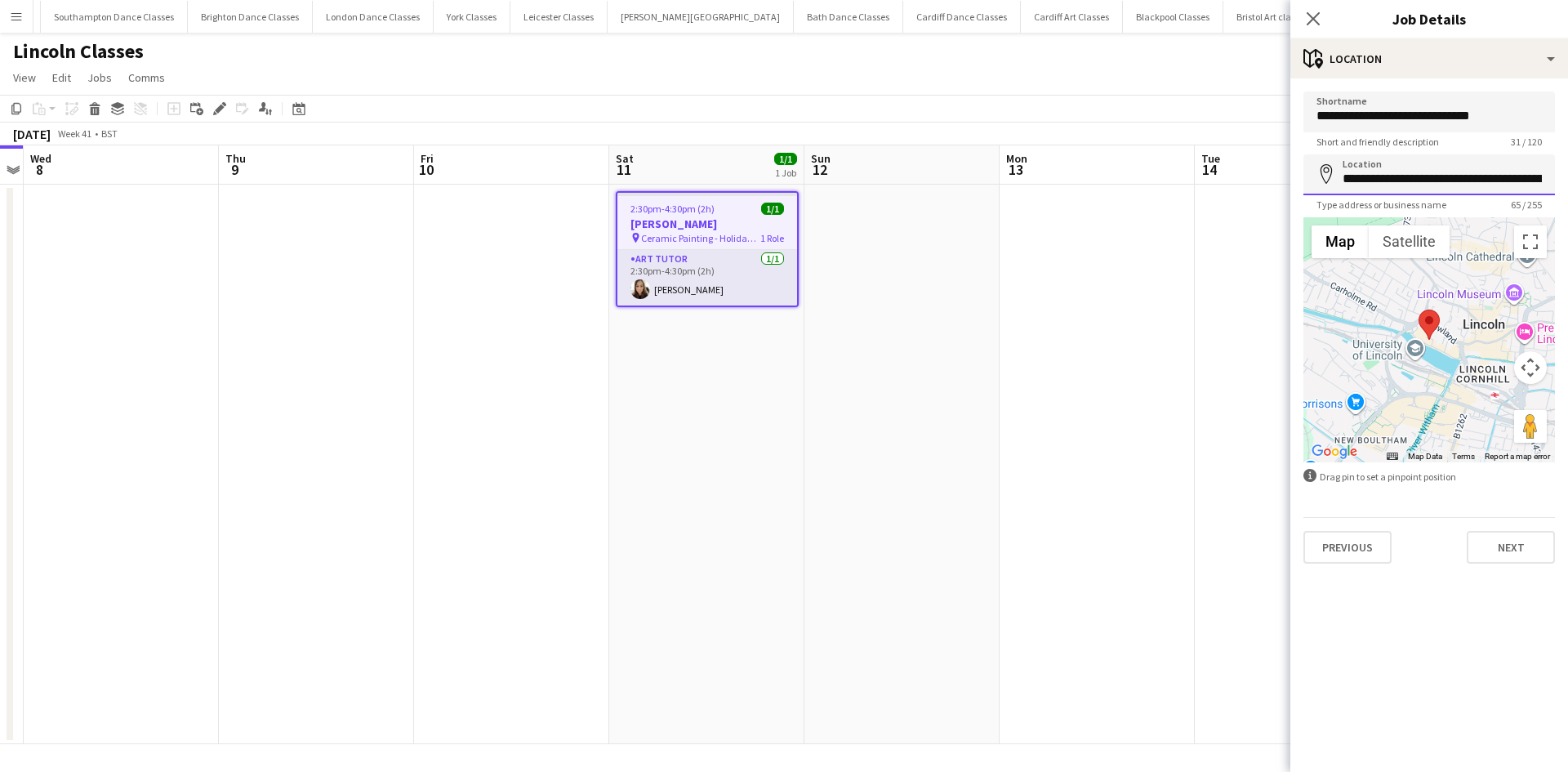
click at [1482, 176] on input "**********" at bounding box center [1429, 174] width 252 height 40
click at [1001, 463] on app-date-cell at bounding box center [1097, 463] width 195 height 559
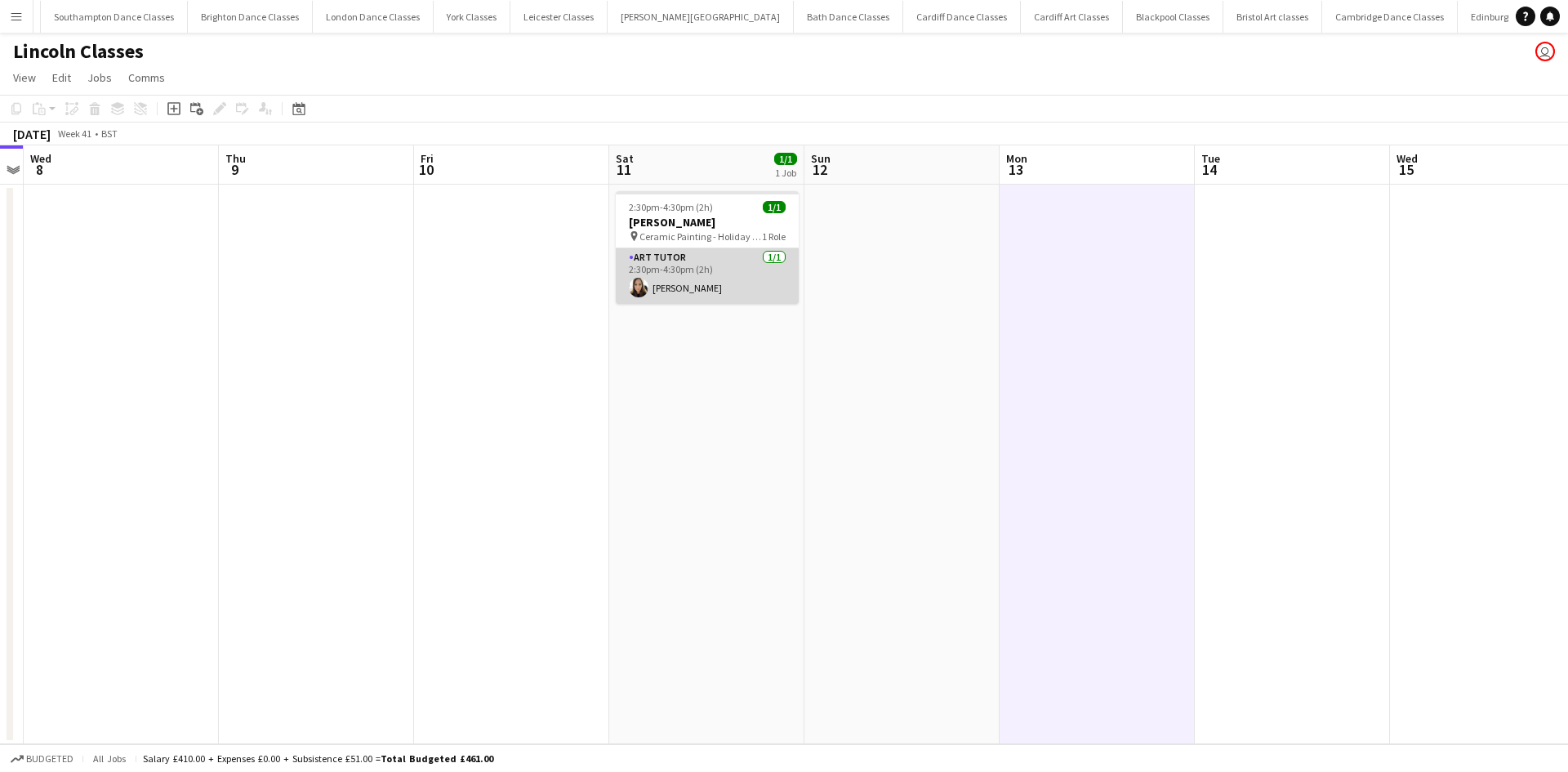
click at [716, 298] on app-card-role "Art Tutor 1/1 2:30pm-4:30pm (2h) carli feasey" at bounding box center [706, 275] width 183 height 55
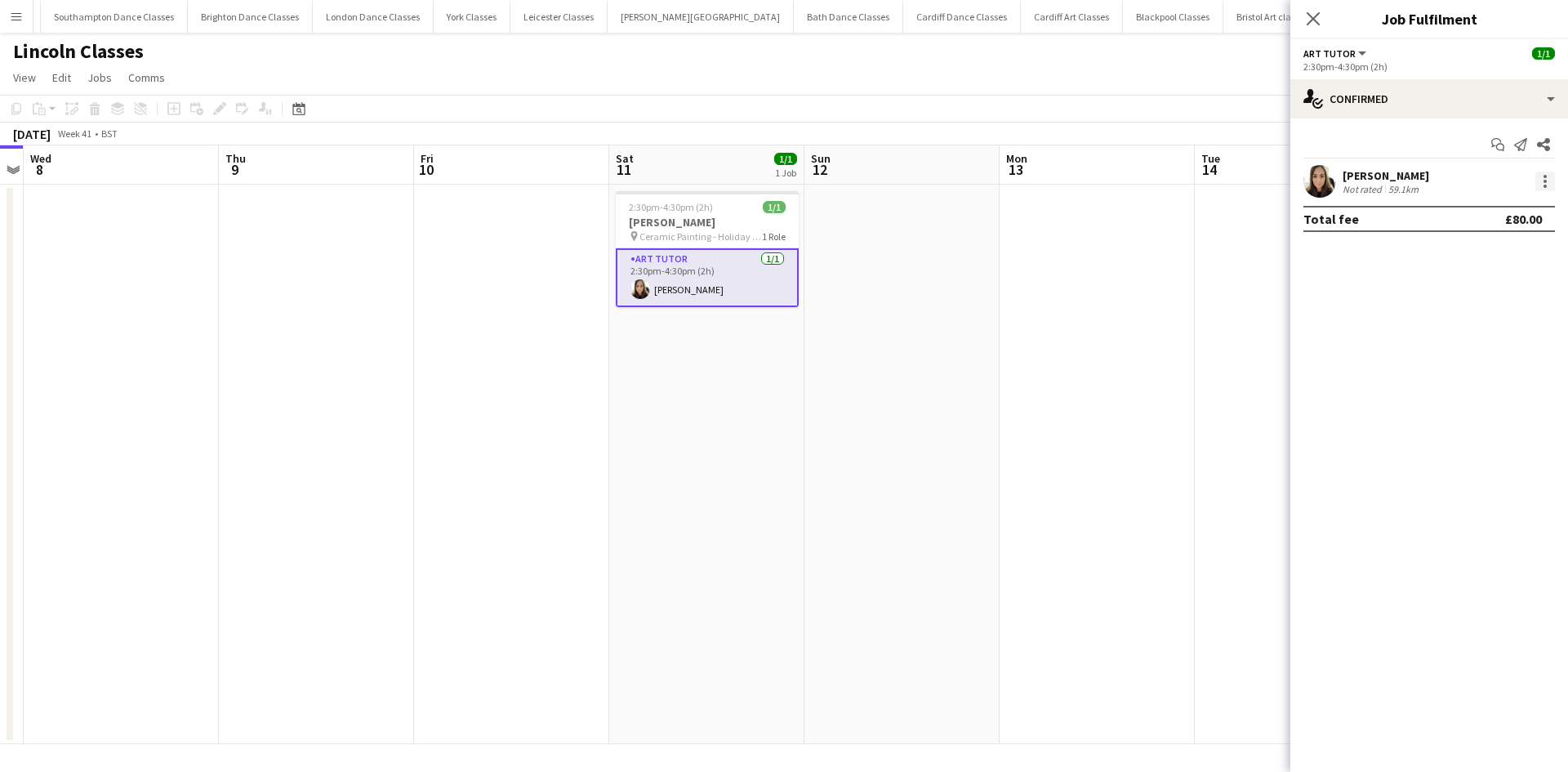
click at [1546, 186] on div at bounding box center [1545, 185] width 3 height 3
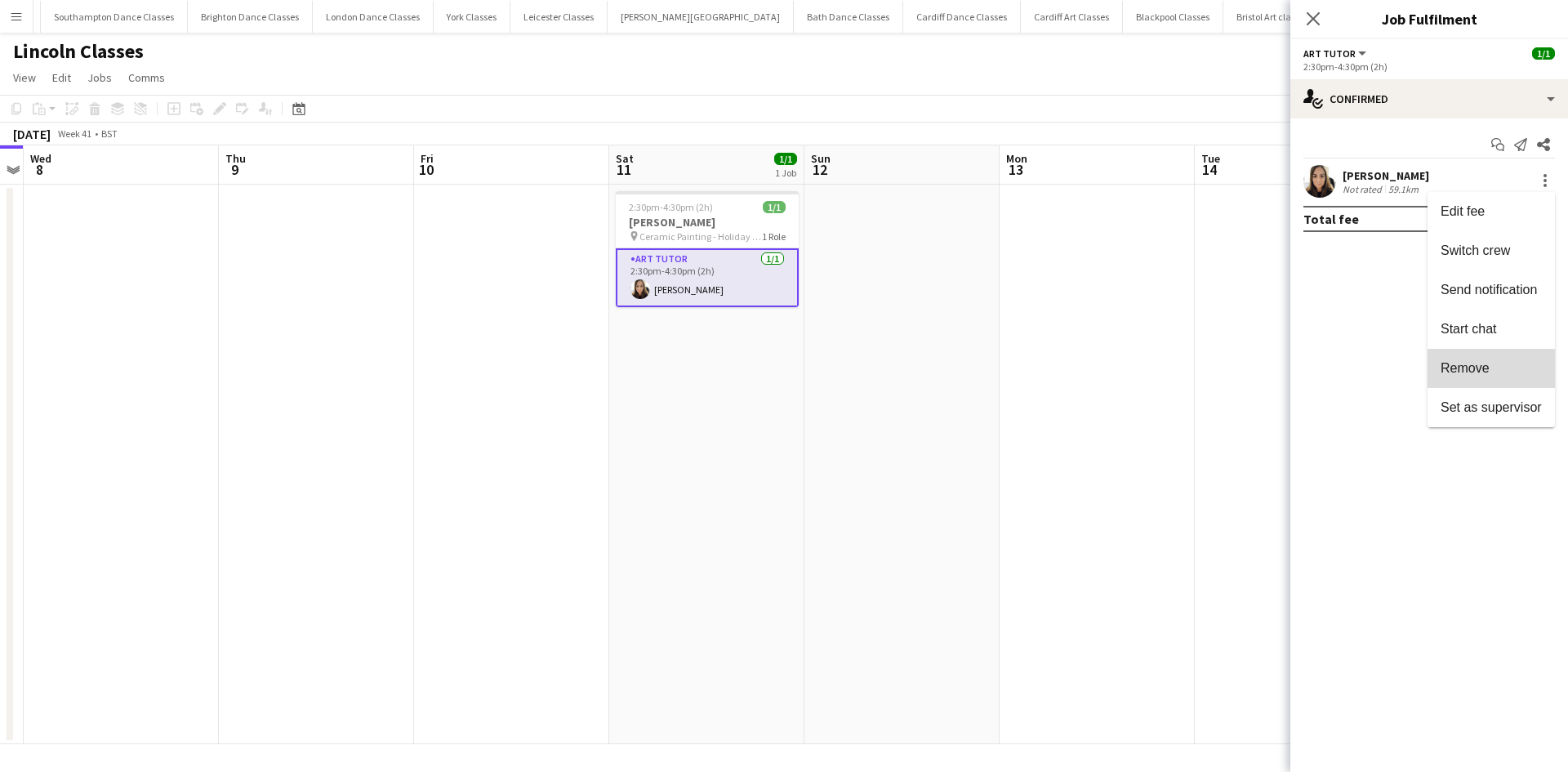
click at [1497, 358] on button "Remove" at bounding box center [1492, 368] width 128 height 39
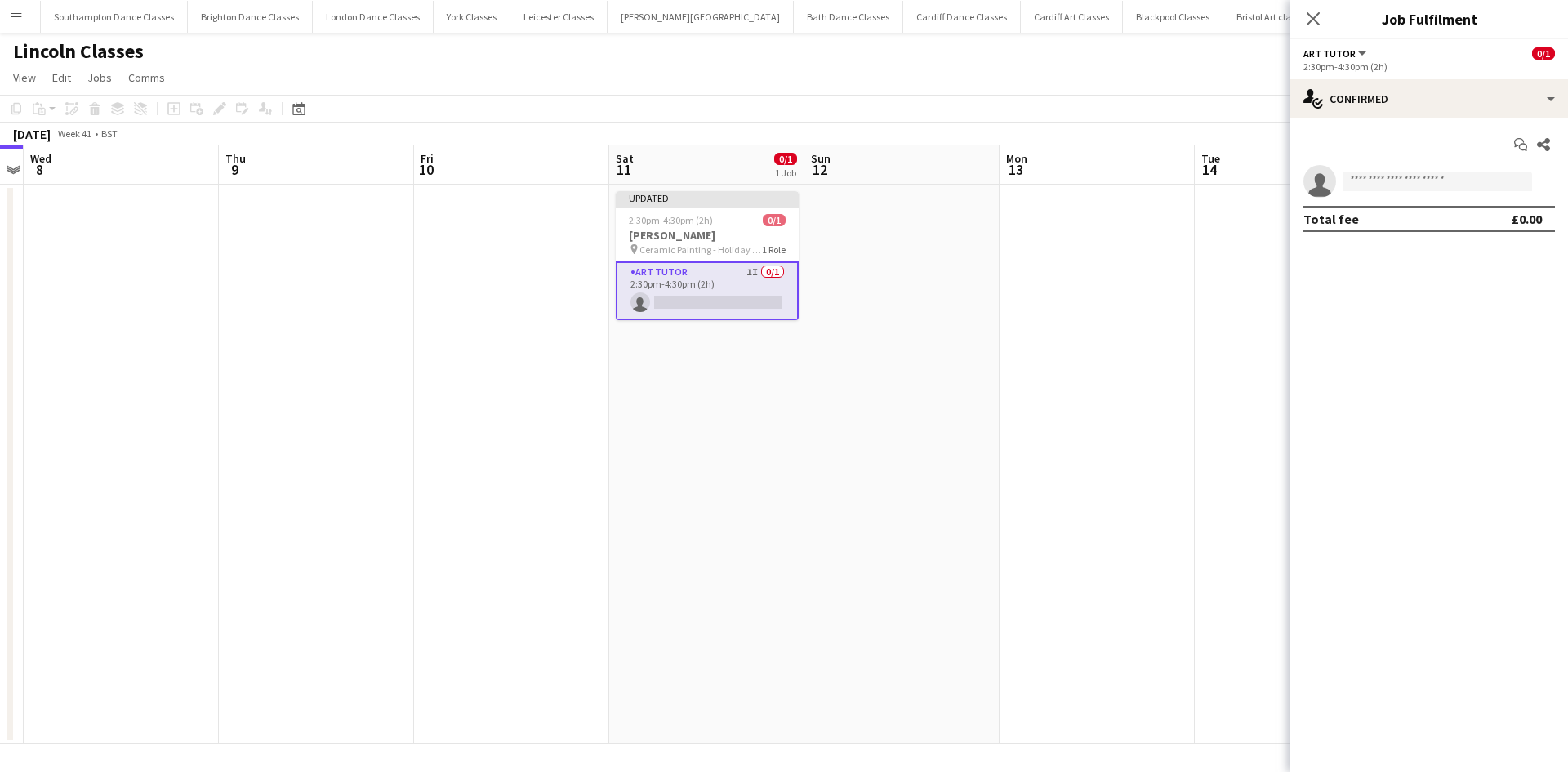
click at [1110, 382] on app-date-cell at bounding box center [1097, 463] width 195 height 559
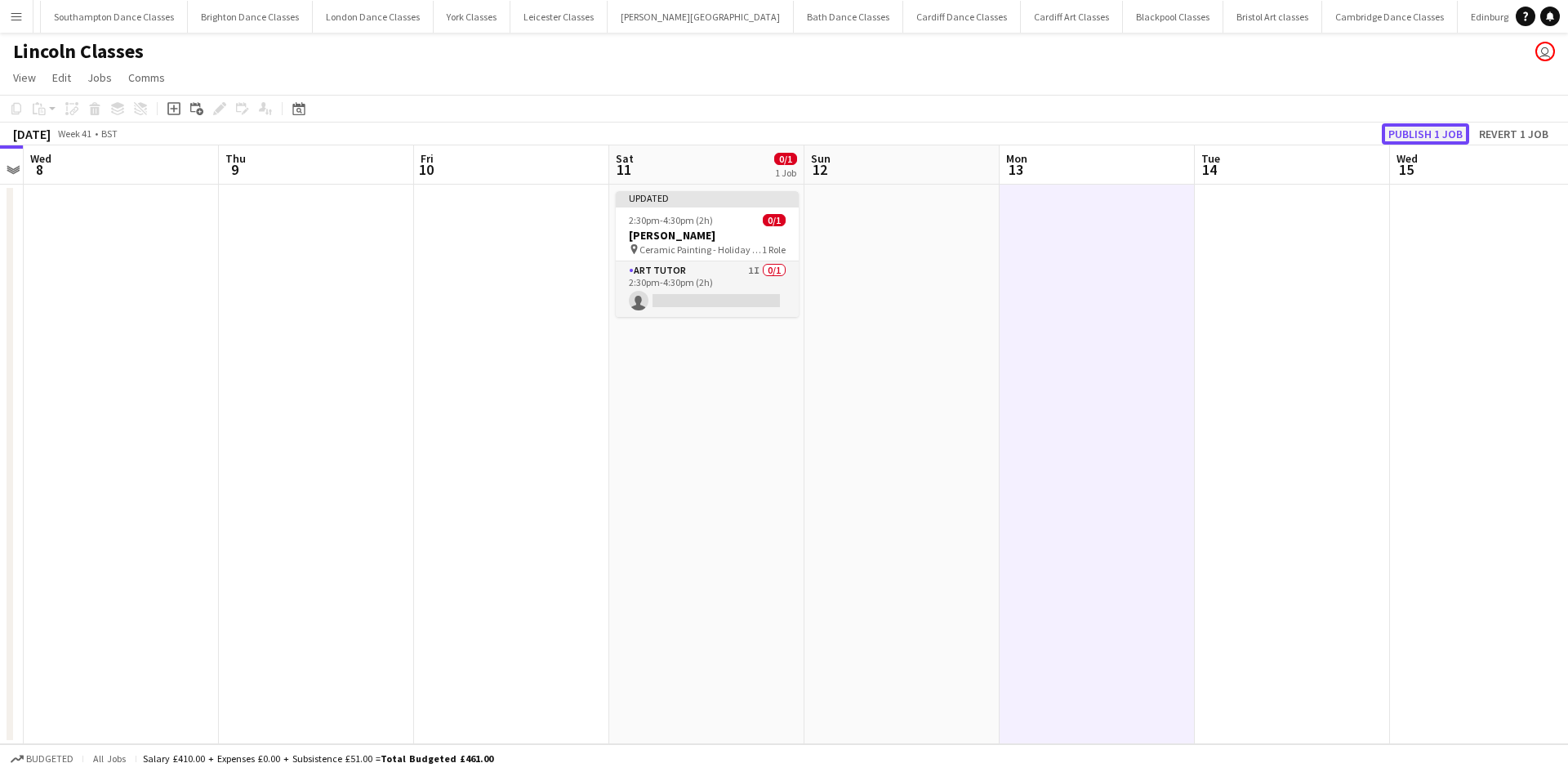
click at [1435, 142] on button "Publish 1 job" at bounding box center [1425, 133] width 87 height 22
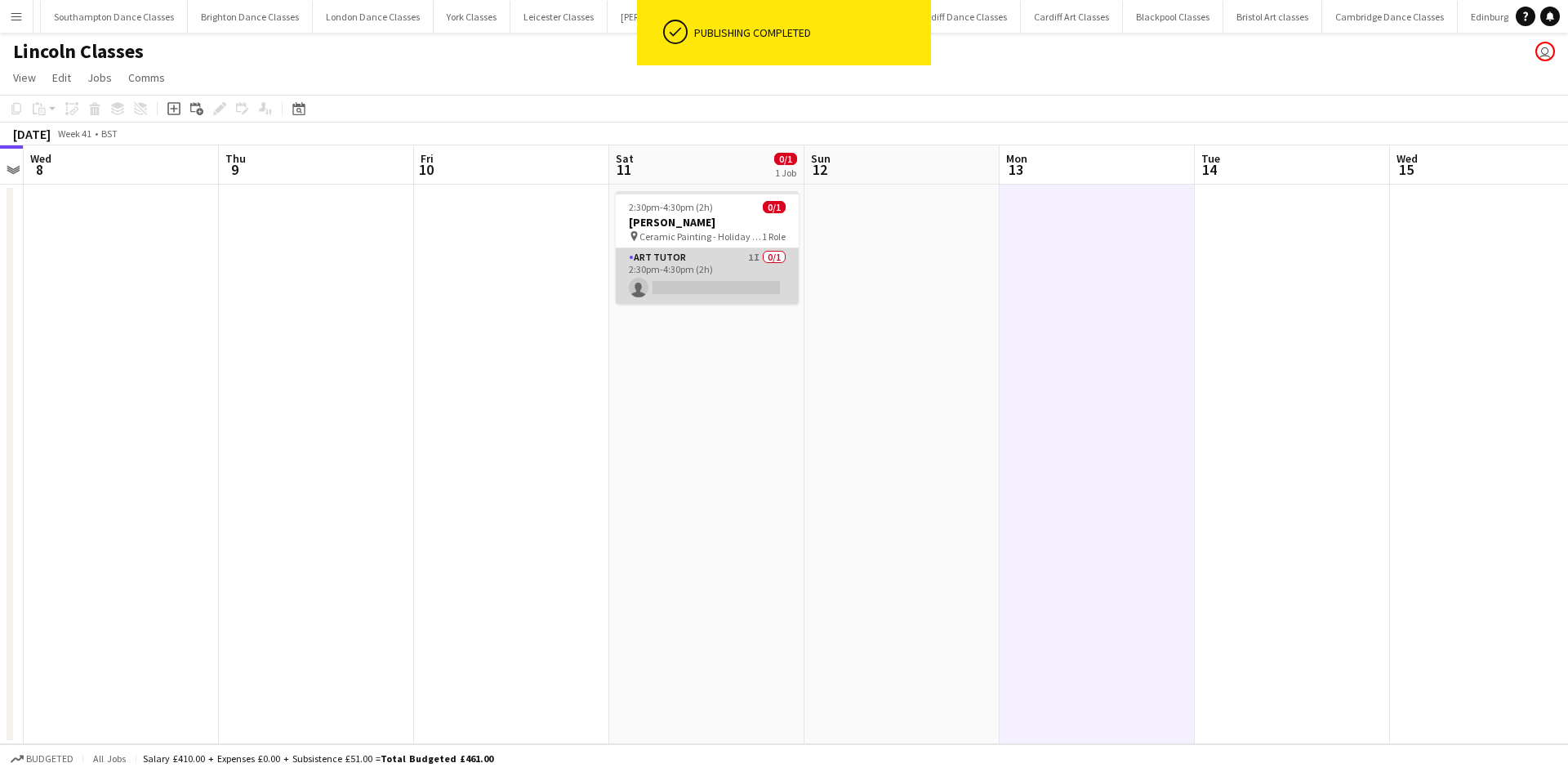
click at [709, 262] on app-card-role "Art Tutor 1I 0/1 2:30pm-4:30pm (2h) single-neutral-actions" at bounding box center [706, 275] width 183 height 55
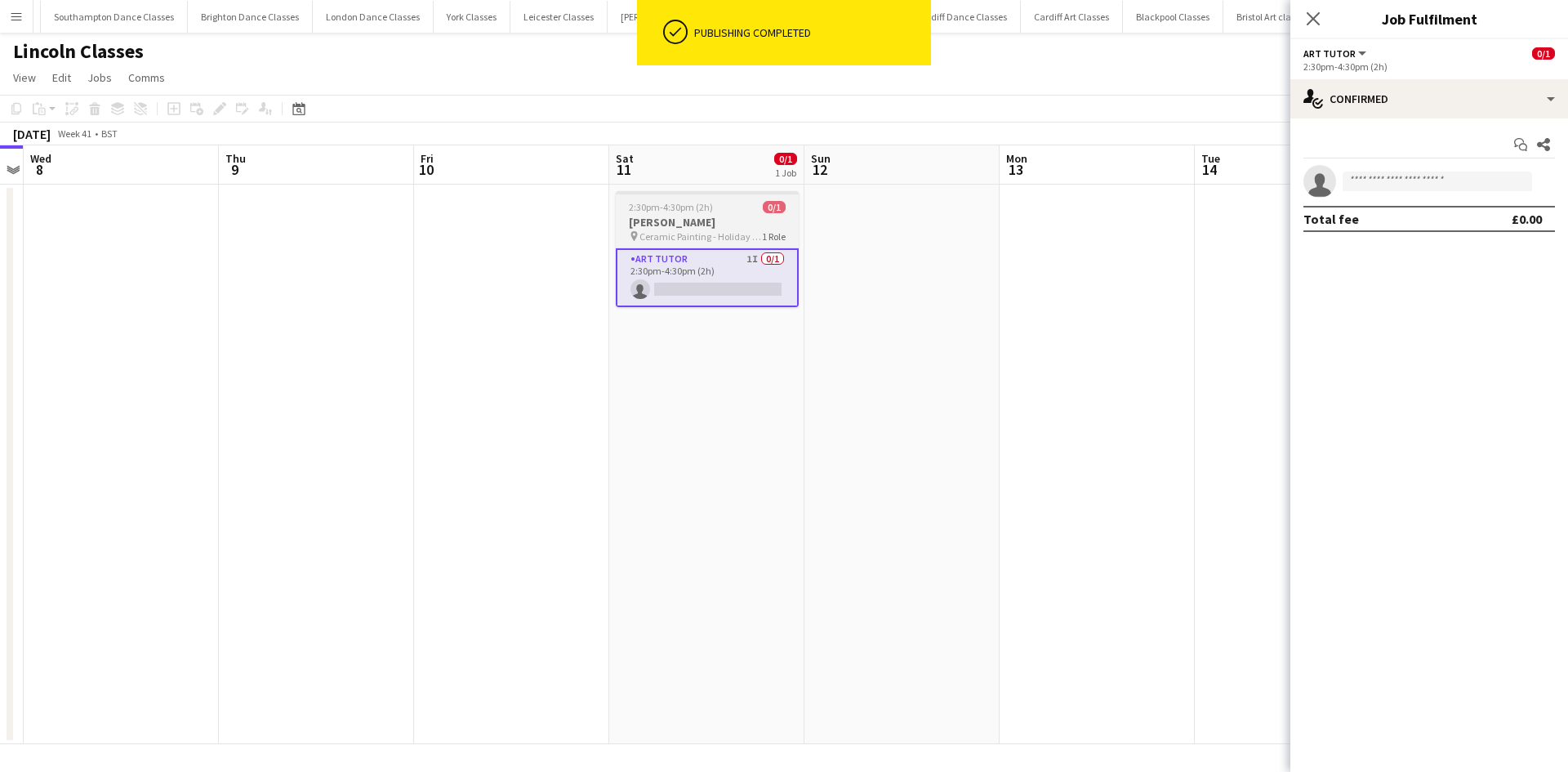
click at [691, 220] on h3 "[PERSON_NAME]" at bounding box center [706, 223] width 183 height 15
click at [691, 220] on h3 "[PERSON_NAME]" at bounding box center [706, 224] width 179 height 15
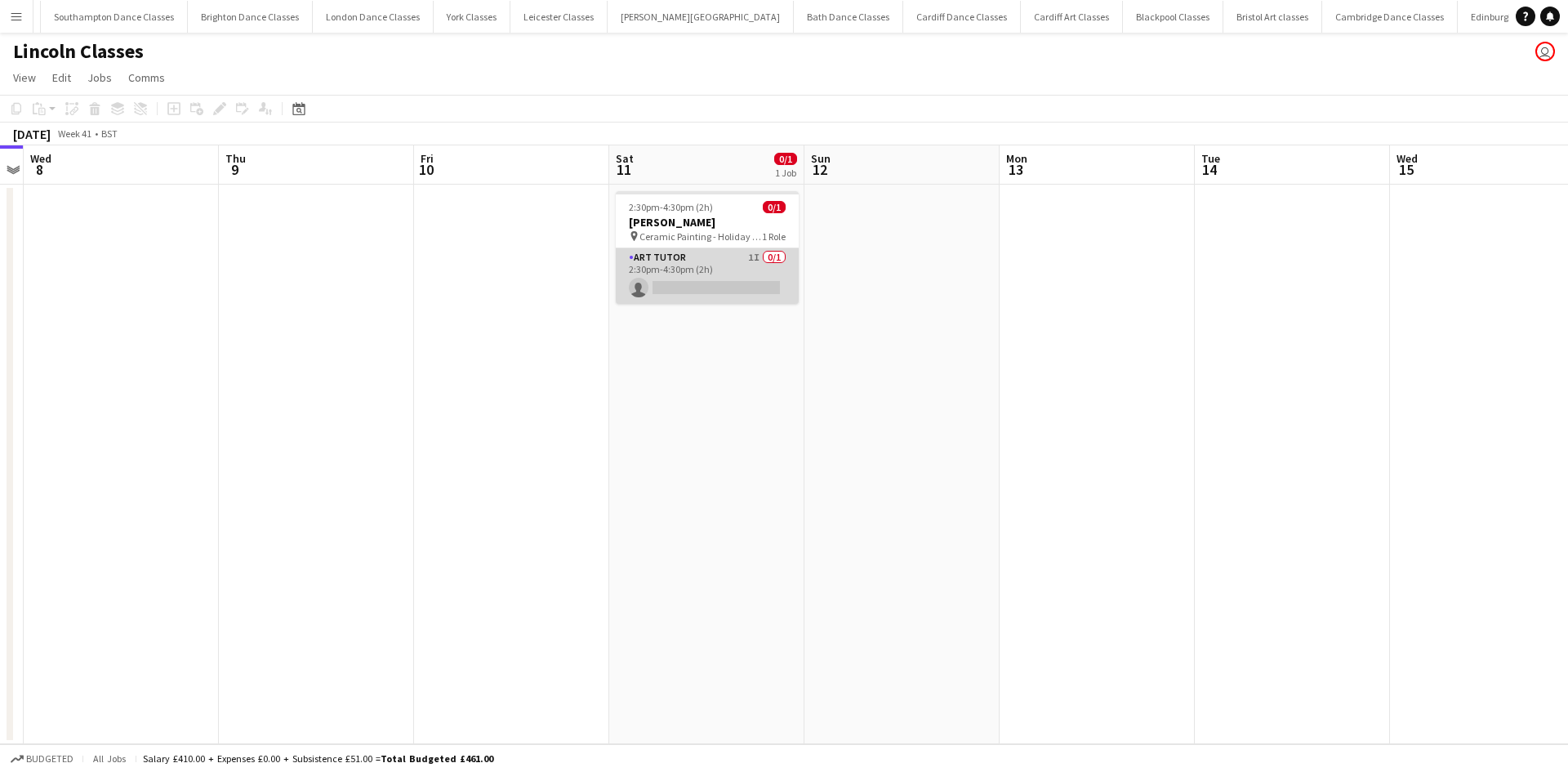
click at [691, 262] on app-card-role "Art Tutor 1I 0/1 2:30pm-4:30pm (2h) single-neutral-actions" at bounding box center [706, 275] width 183 height 55
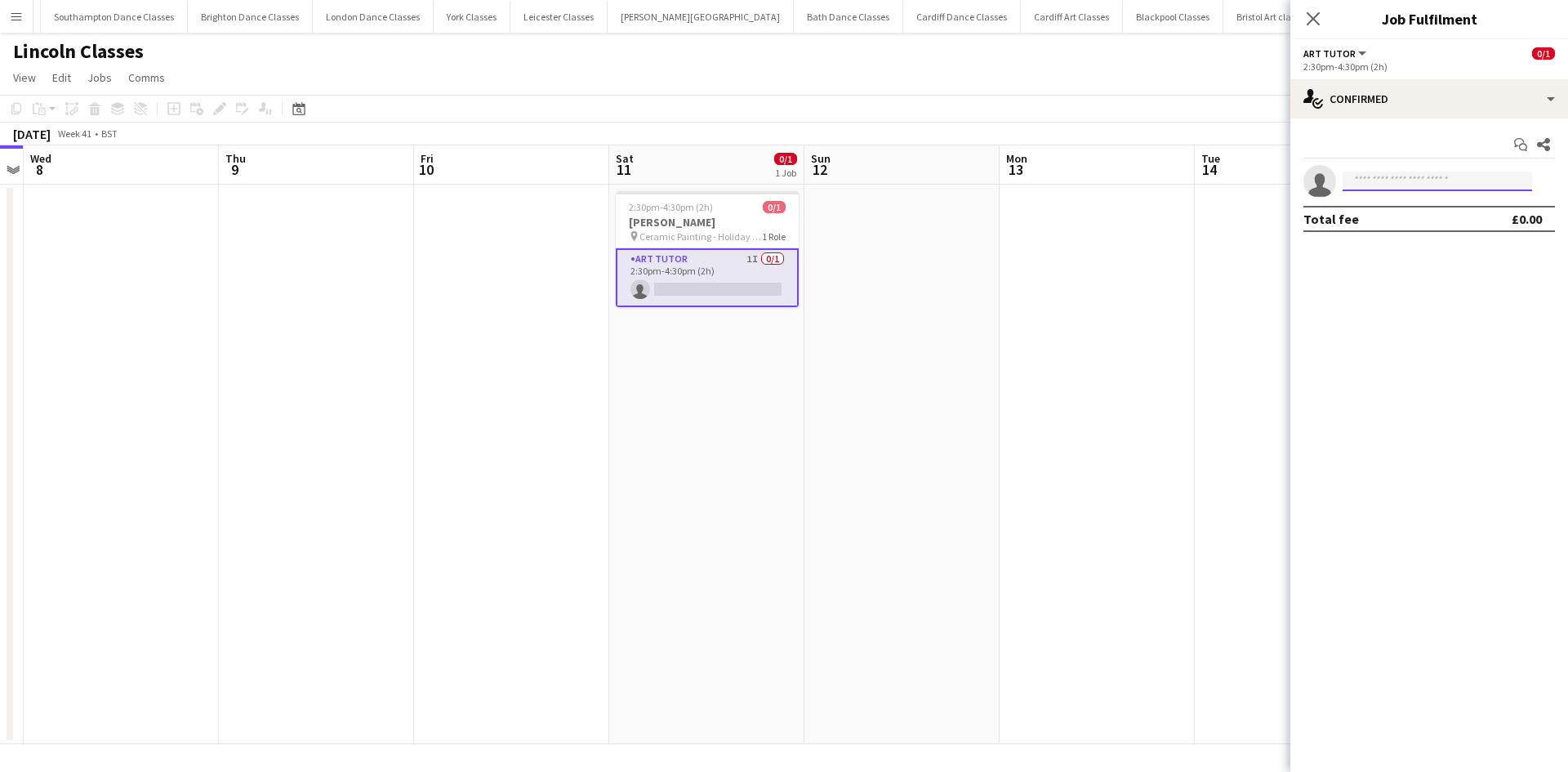
click at [1428, 178] on input at bounding box center [1437, 181] width 190 height 20
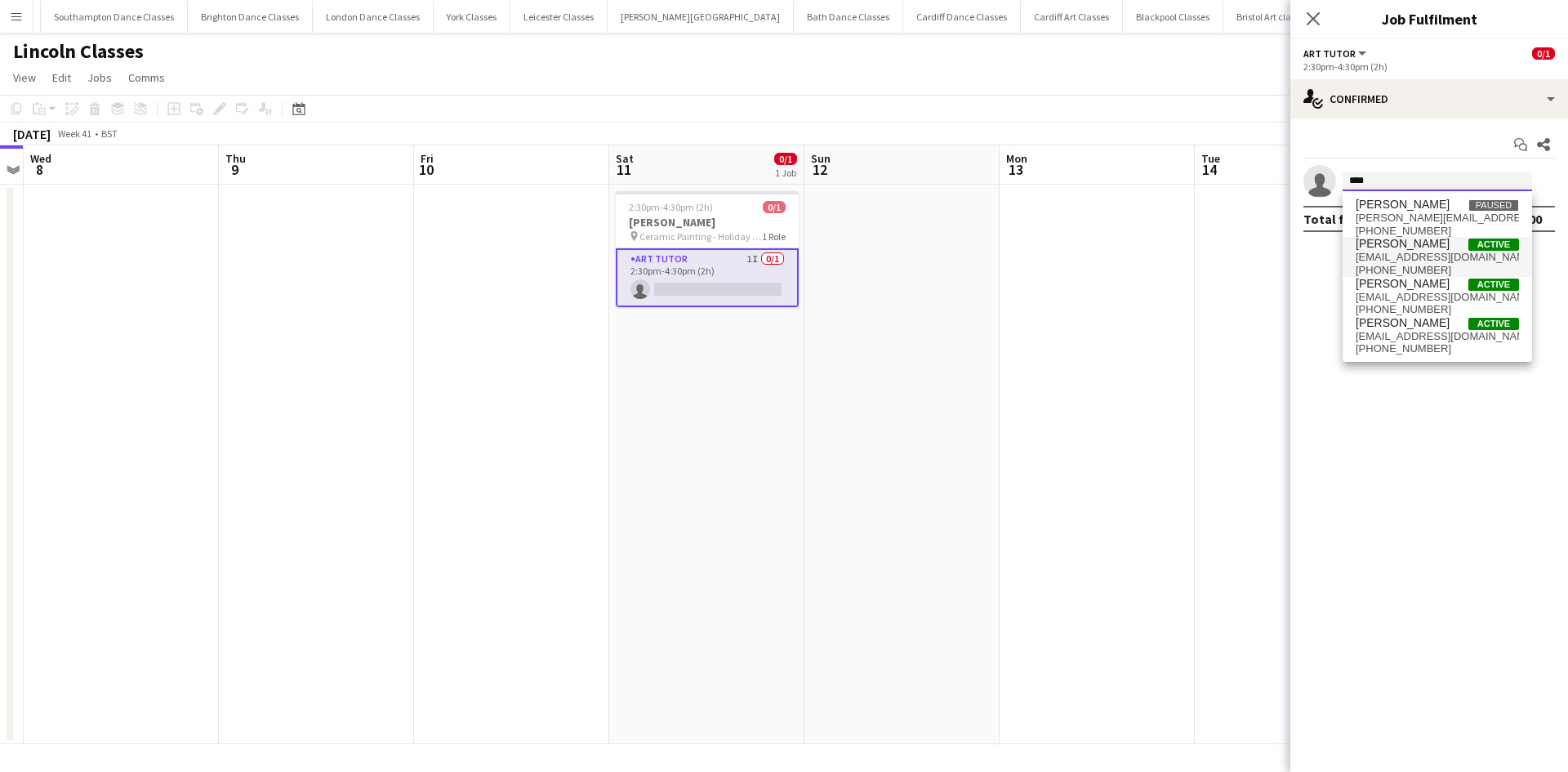
type input "****"
click at [1412, 257] on span "garyizzard@blueyonder.co.uk" at bounding box center [1437, 257] width 163 height 13
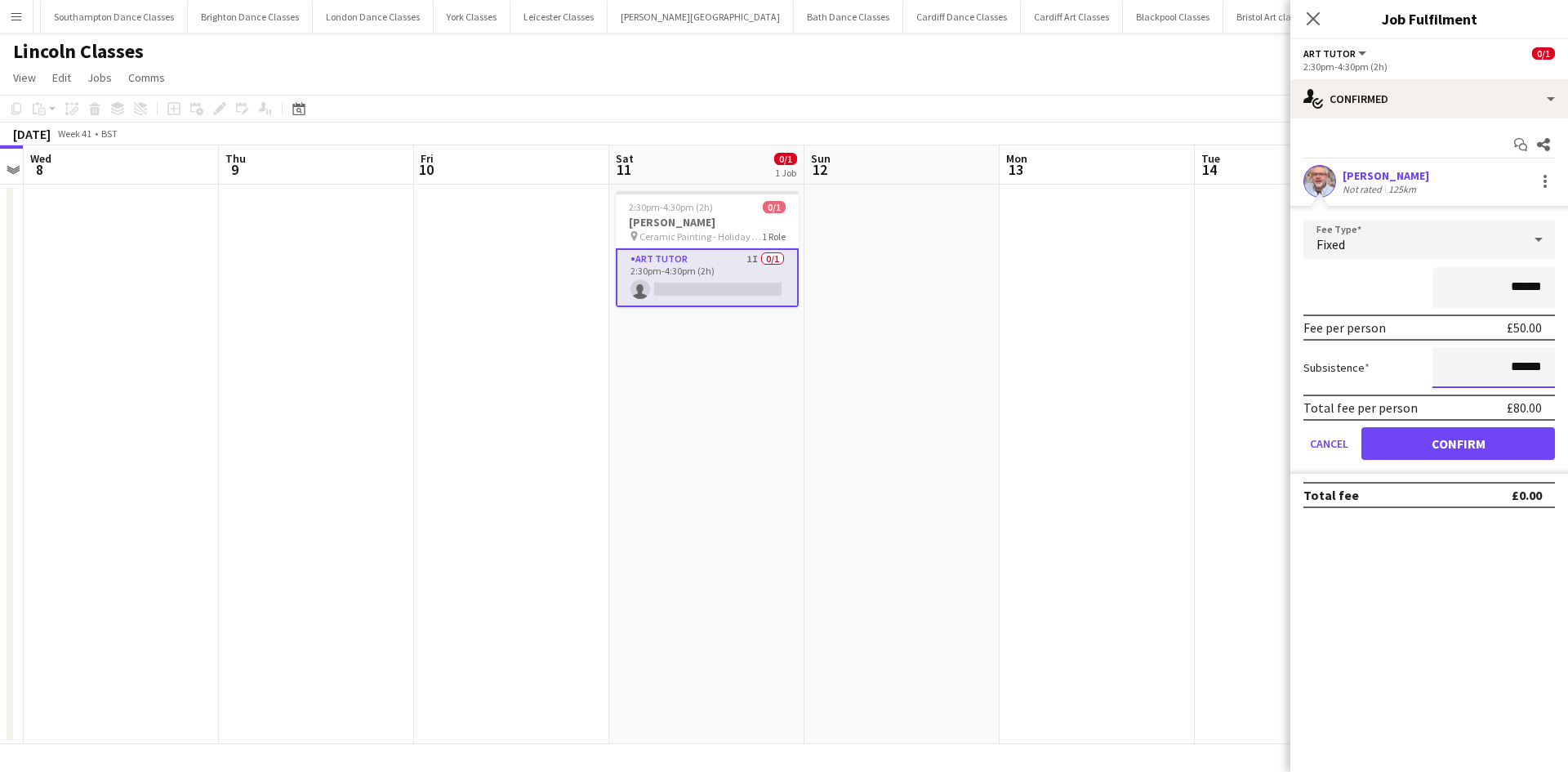
click at [1545, 366] on input "******" at bounding box center [1494, 366] width 122 height 40
type input "**"
type input "*****"
click at [1520, 295] on input "******" at bounding box center [1494, 286] width 122 height 40
type input "**"
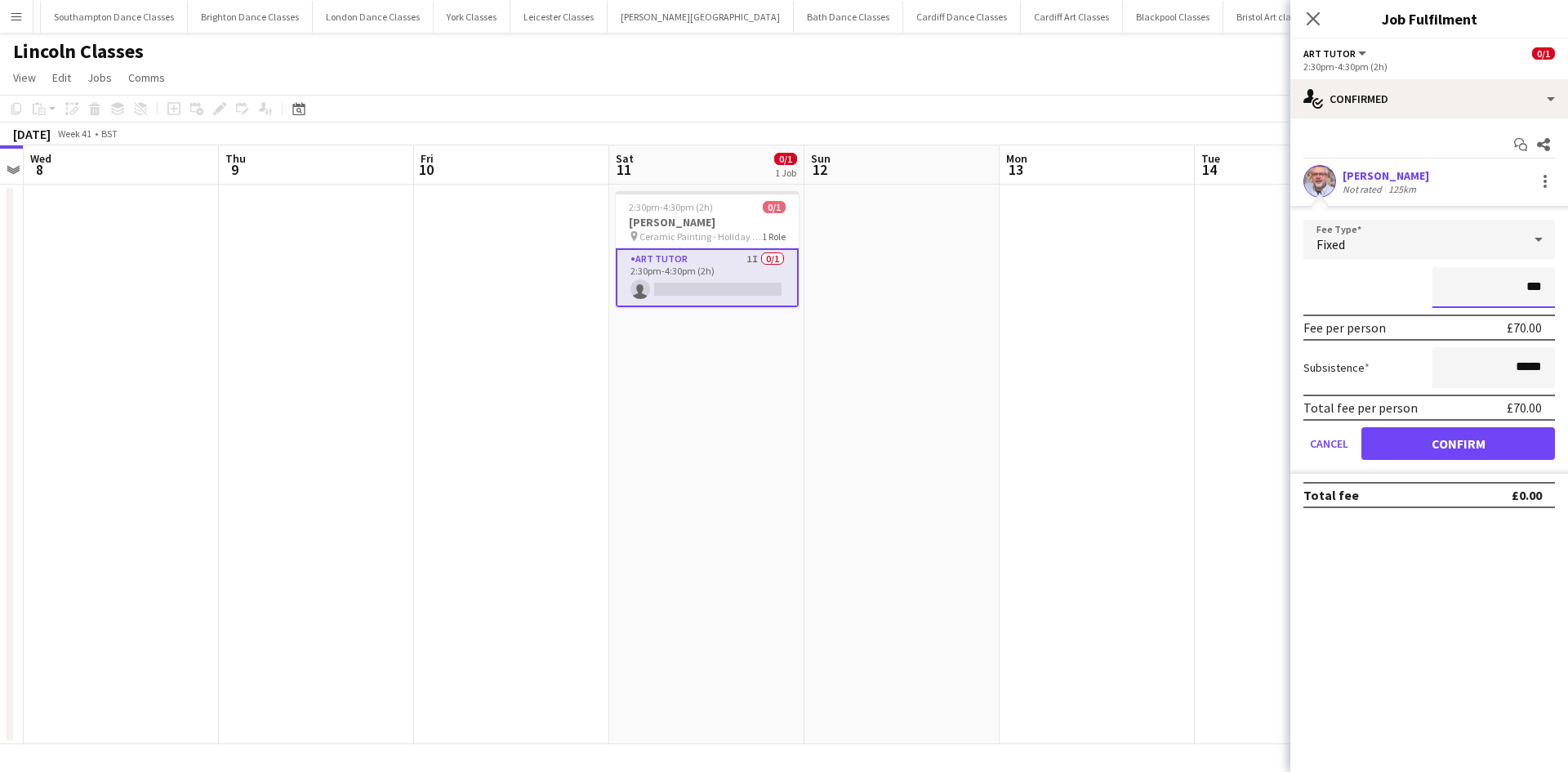
type input "***"
click at [1460, 564] on mat-expansion-panel "check Confirmed Start chat Share Gary Izzard Not rated 125km Fee Type Fixed ***…" at bounding box center [1430, 444] width 278 height 653
click at [1472, 453] on button "Confirm" at bounding box center [1458, 443] width 194 height 33
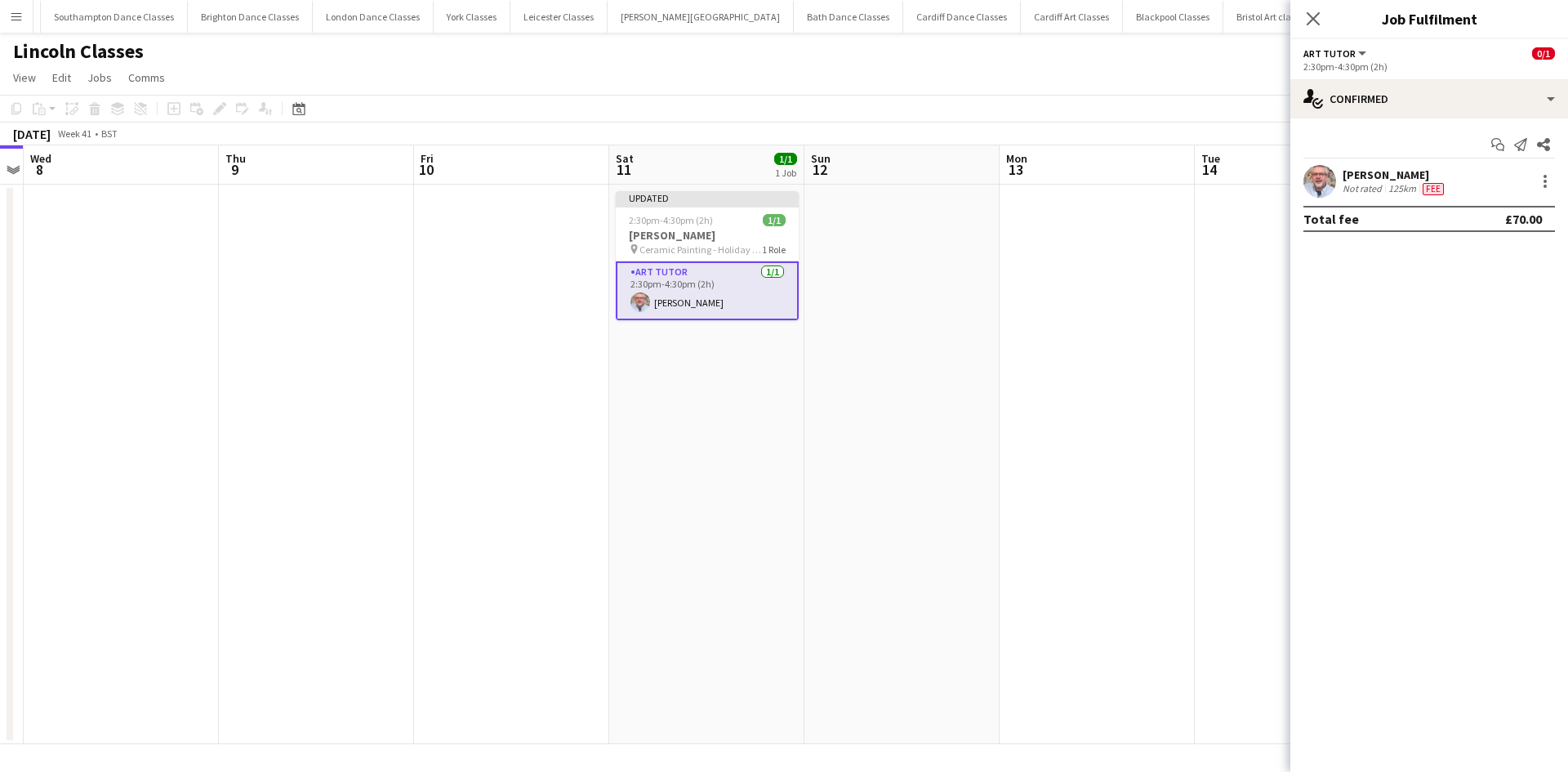
click at [943, 347] on app-date-cell at bounding box center [902, 463] width 195 height 559
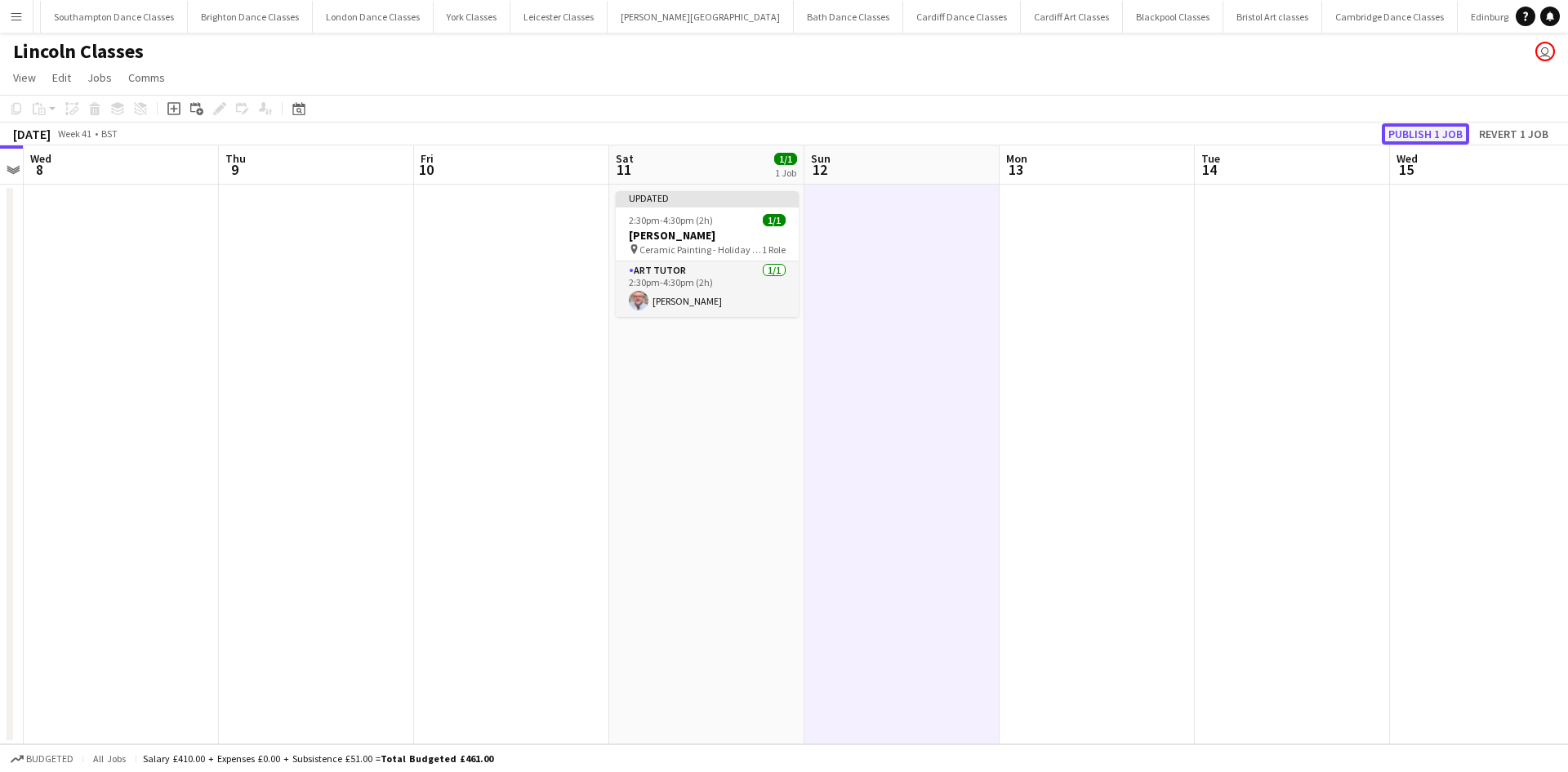
click at [1436, 130] on button "Publish 1 job" at bounding box center [1425, 133] width 87 height 22
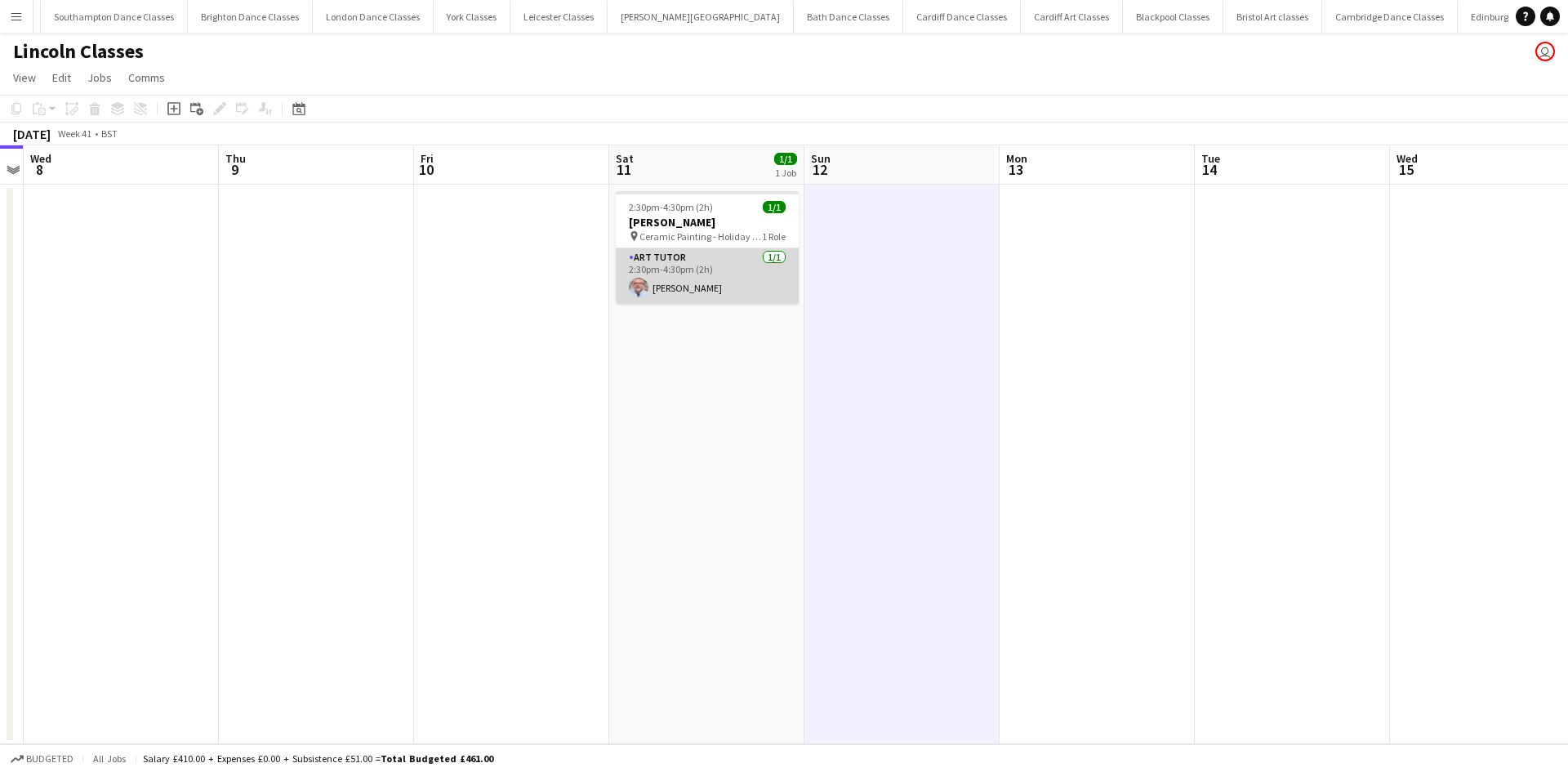
click at [746, 281] on app-card-role "Art Tutor 1/1 2:30pm-4:30pm (2h) Gary Izzard" at bounding box center [706, 275] width 183 height 55
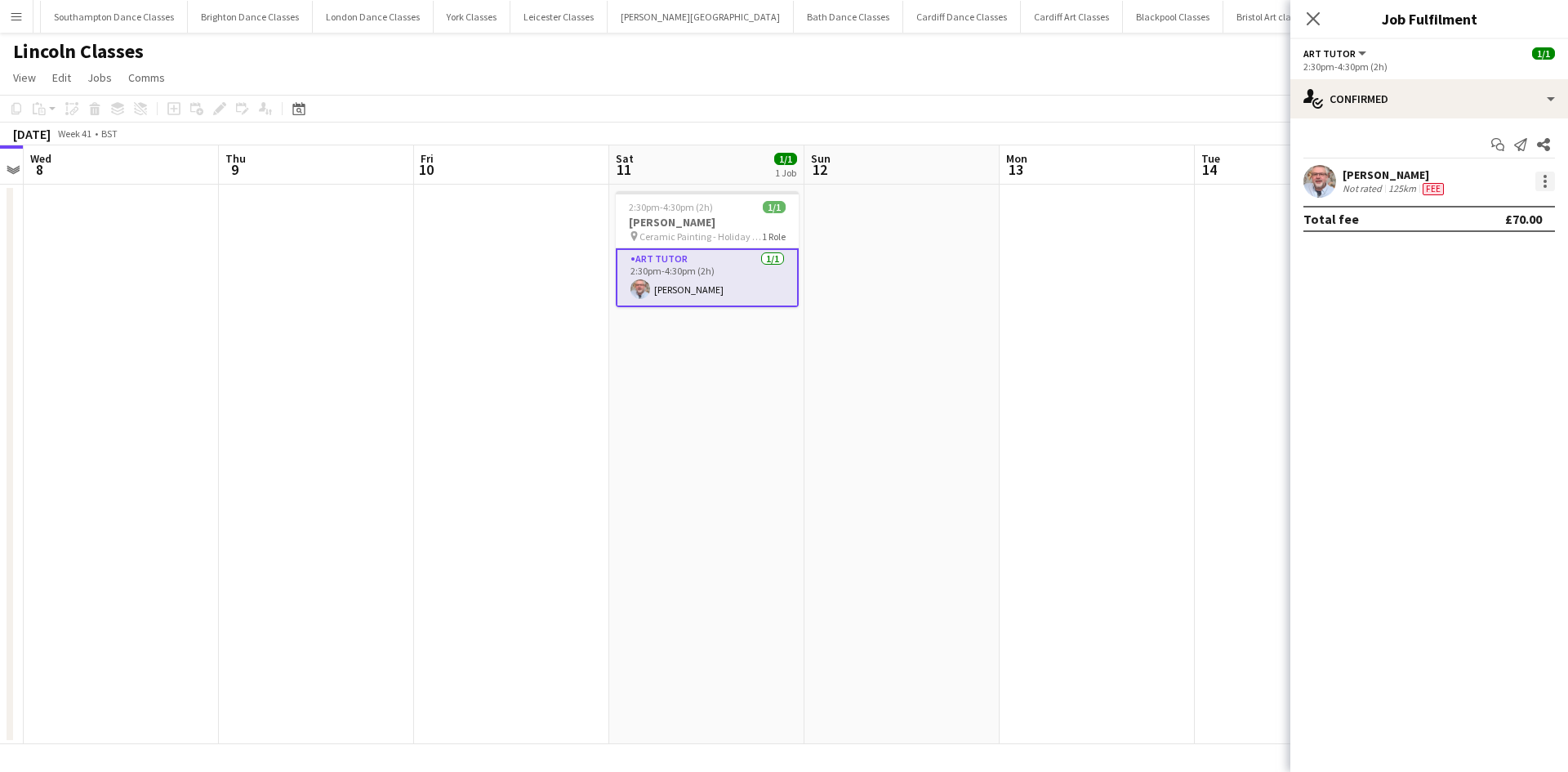
click at [1552, 183] on div at bounding box center [1545, 181] width 20 height 20
click at [1505, 220] on button "Edit fee" at bounding box center [1492, 211] width 128 height 39
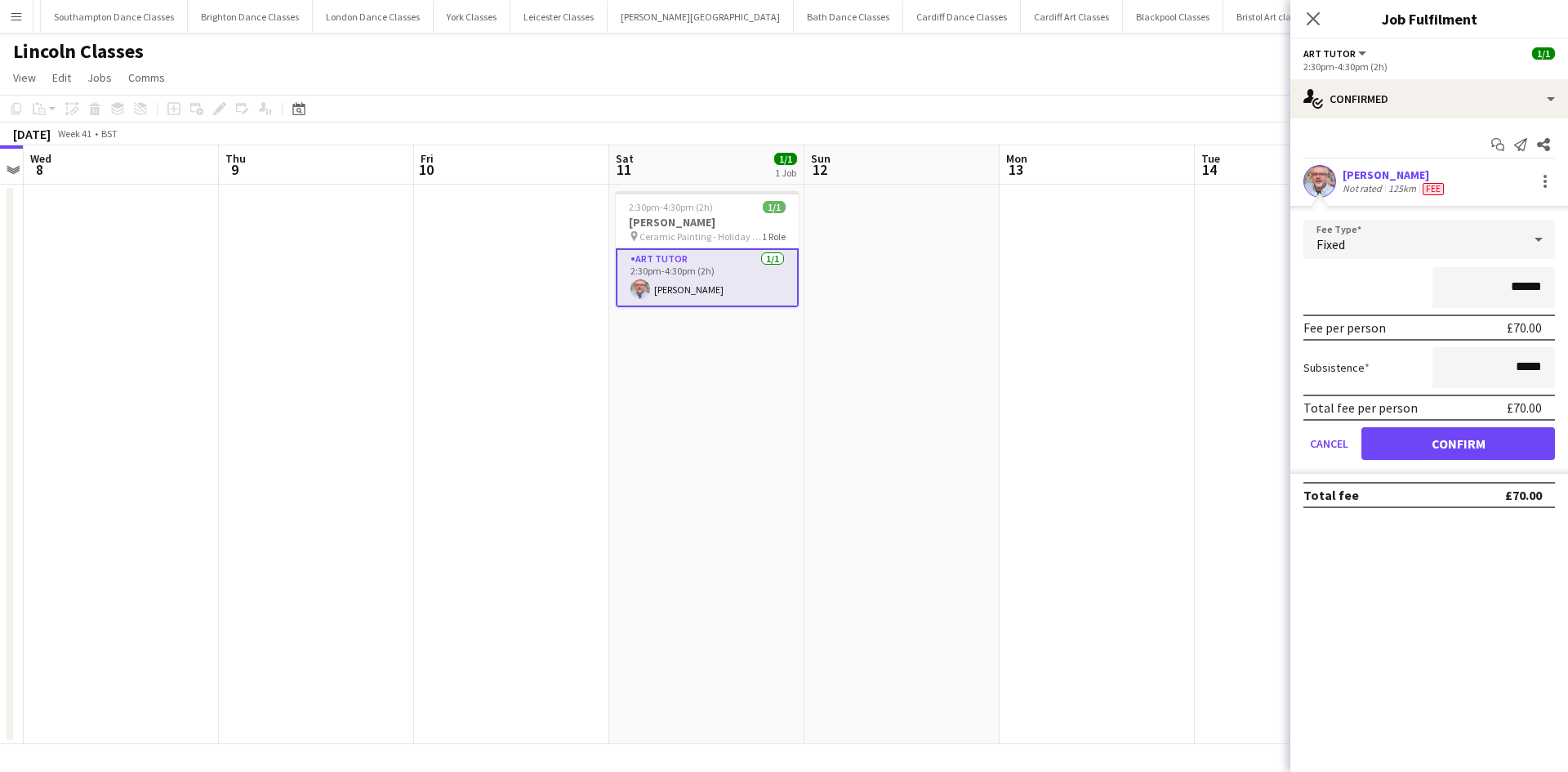
click at [1519, 287] on input "******" at bounding box center [1494, 286] width 122 height 40
type input "**"
type input "******"
click at [1471, 440] on button "Confirm" at bounding box center [1458, 443] width 194 height 33
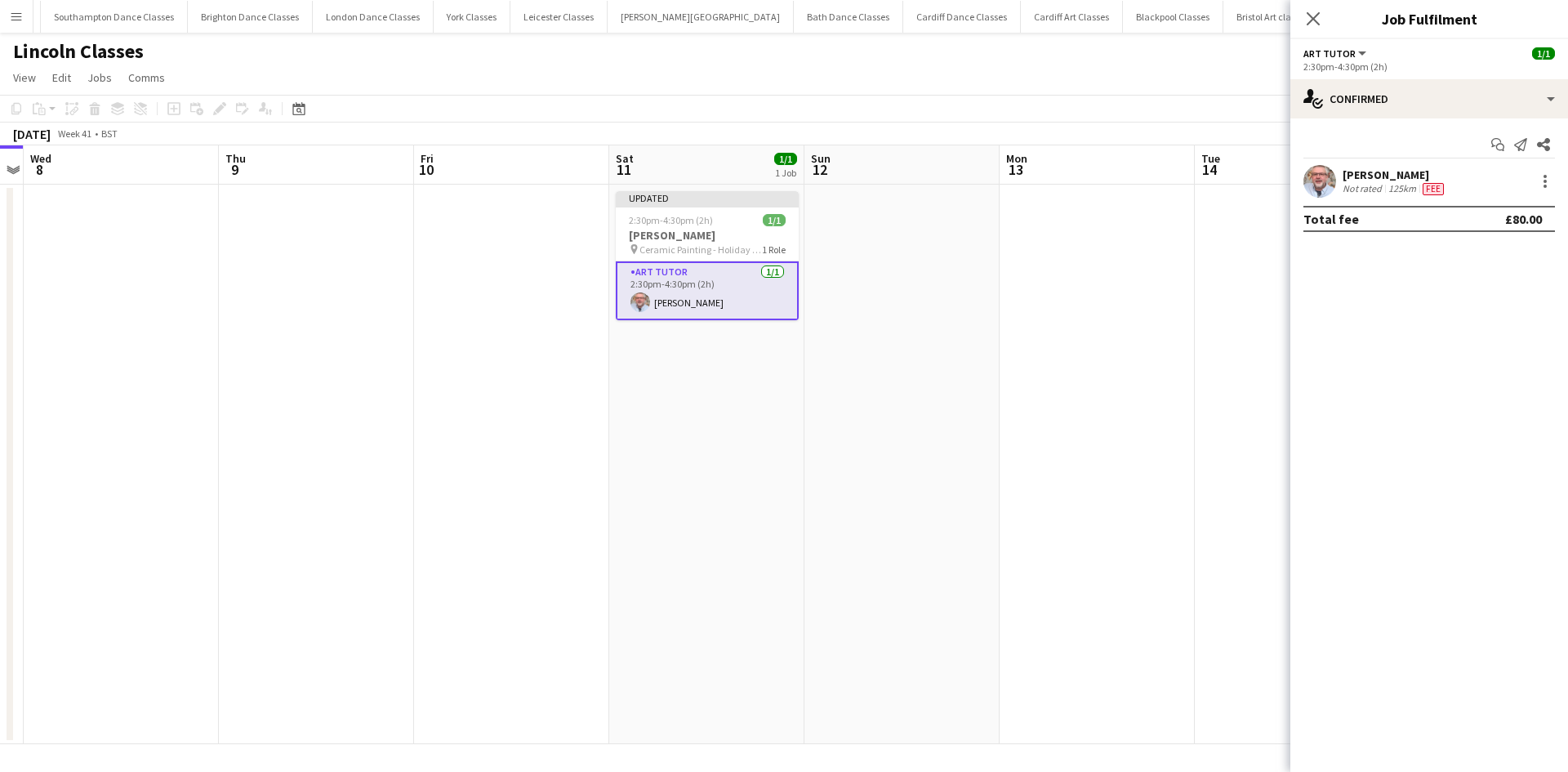
click at [1168, 427] on app-date-cell at bounding box center [1097, 463] width 195 height 559
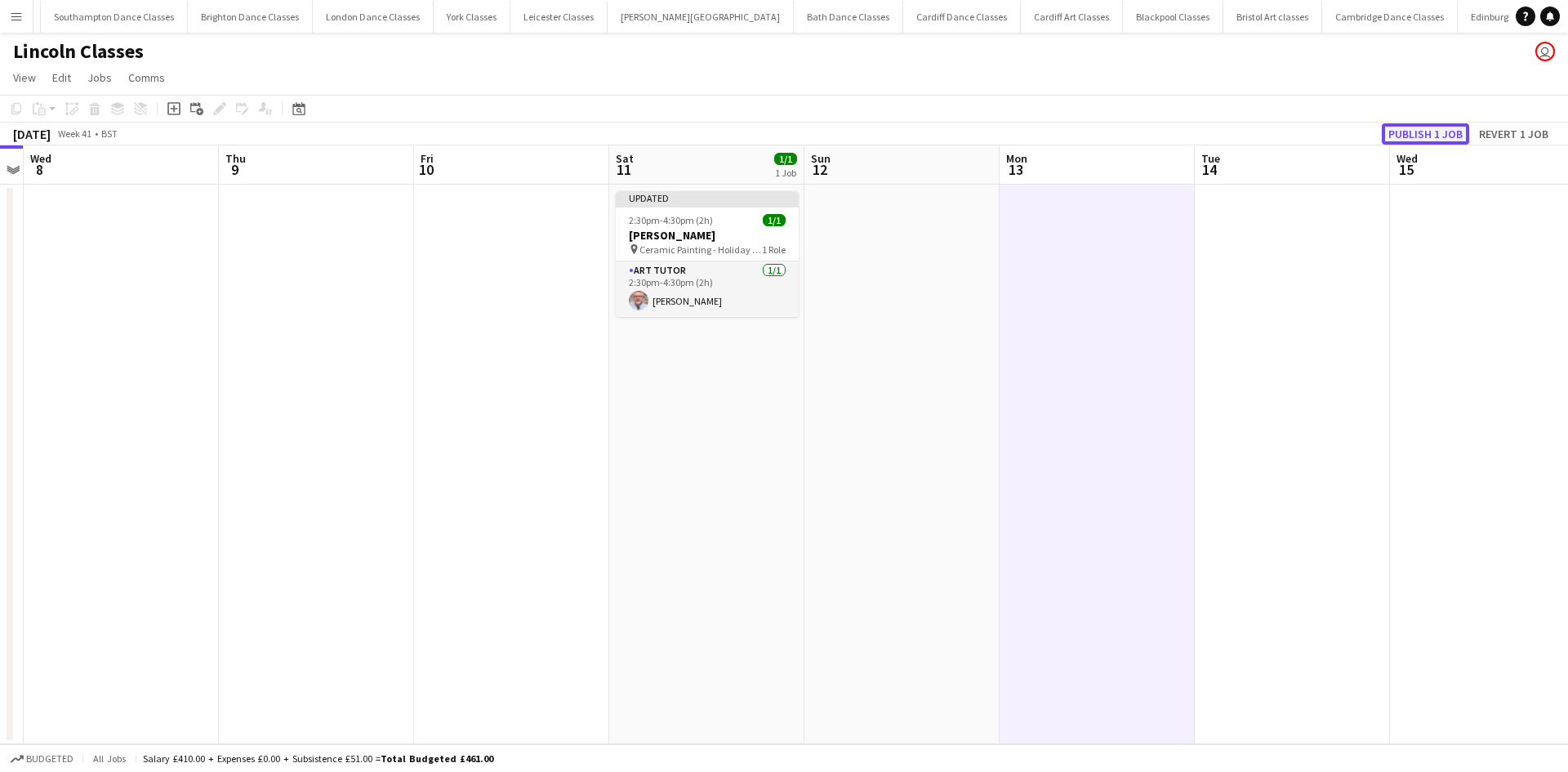
click at [1425, 140] on button "Publish 1 job" at bounding box center [1425, 133] width 87 height 22
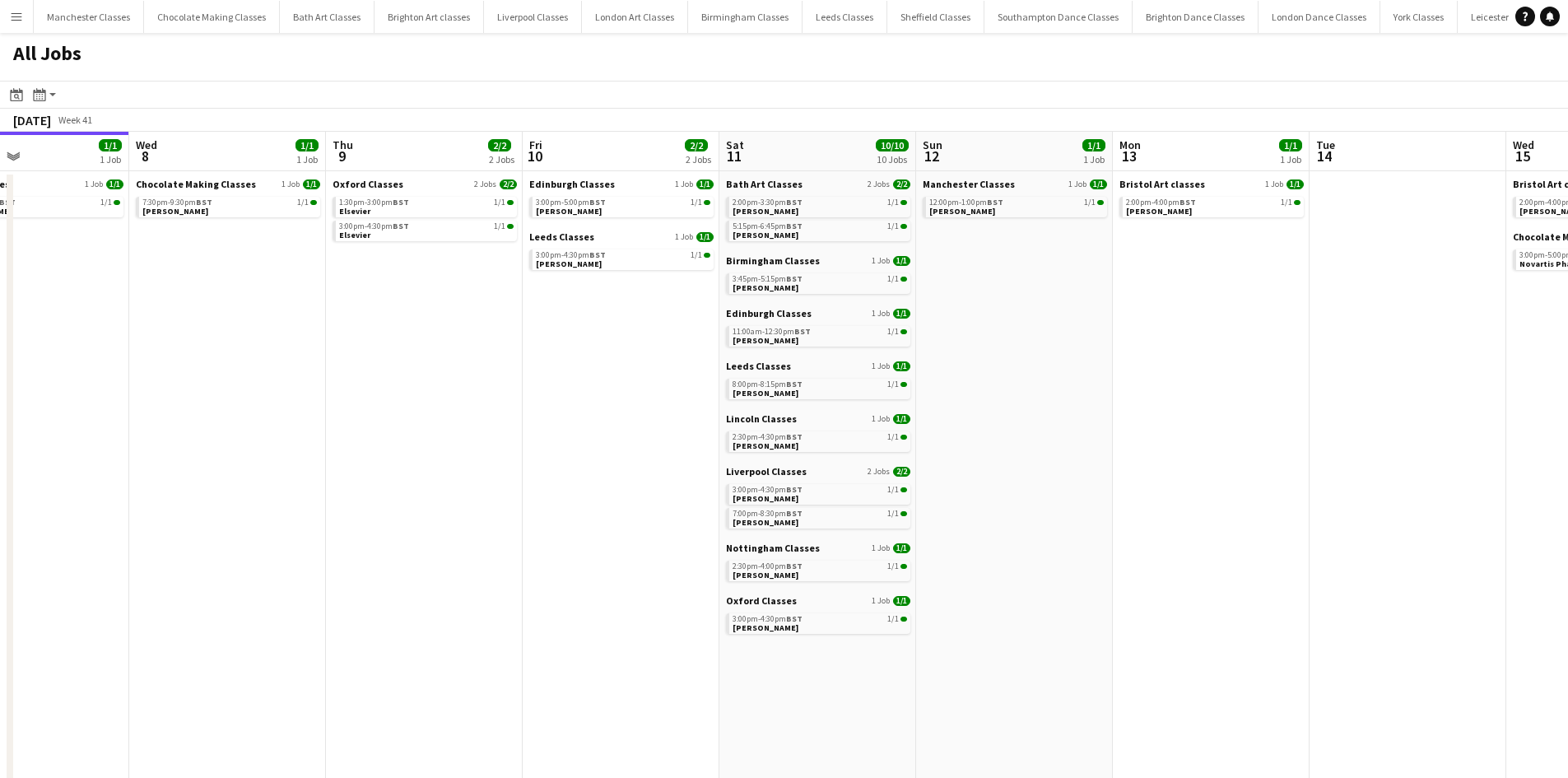
drag, startPoint x: 801, startPoint y: 327, endPoint x: 531, endPoint y: 365, distance: 272.7
click at [532, 365] on app-calendar-viewport "Sat 4 20/20 16 Jobs Sun 5 Mon 6 1/1 1 Job Tue 7 1/1 1 Job Wed 8 1/1 1 Job Thu 9…" at bounding box center [784, 522] width 1568 height 781
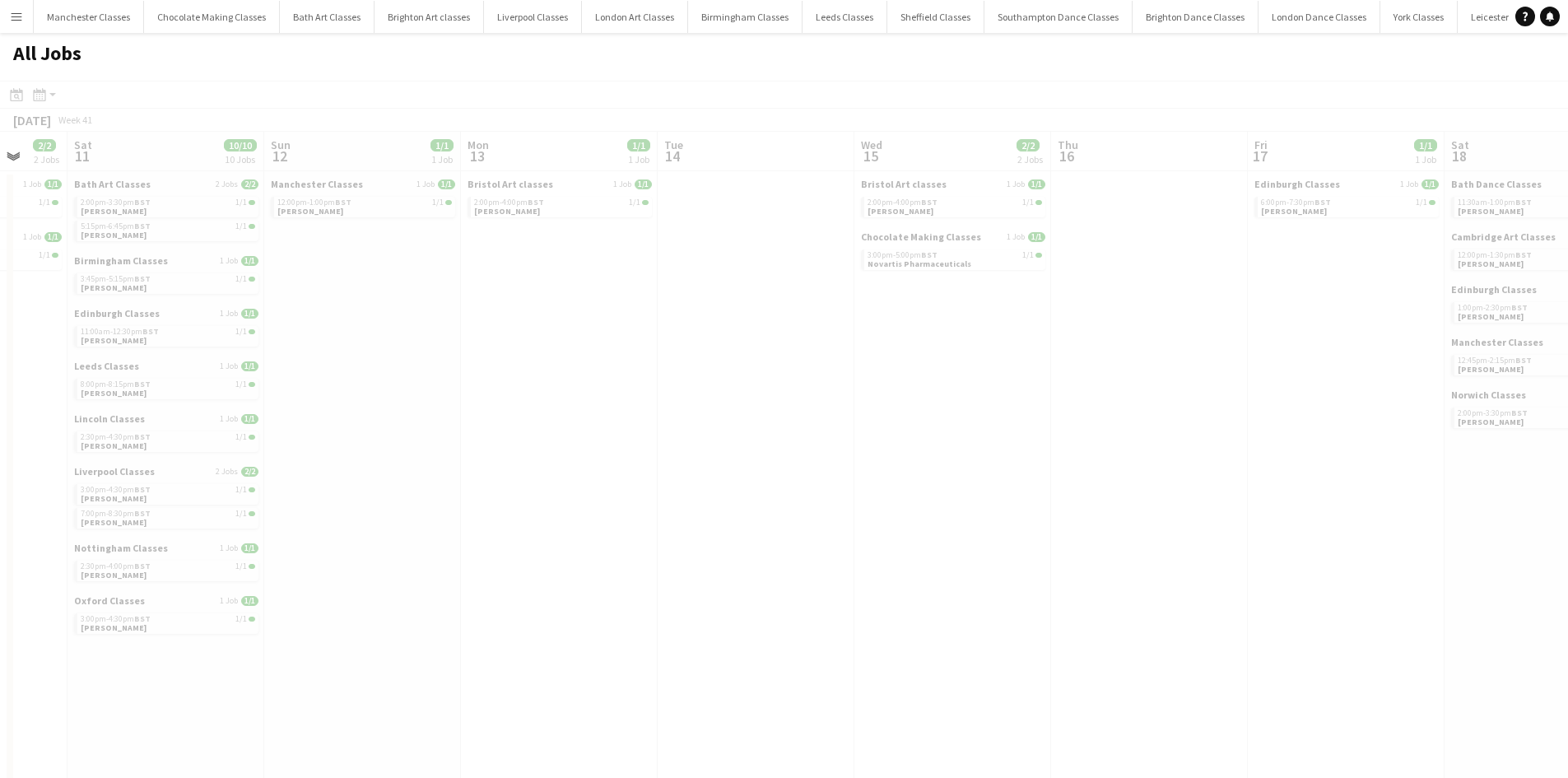
drag, startPoint x: 1138, startPoint y: 372, endPoint x: 258, endPoint y: 437, distance: 882.4
click at [248, 436] on app-calendar-viewport "Wed 8 1/1 1 Job Thu 9 2/2 2 Jobs Fri 10 2/2 2 Jobs Sat 11 10/10 10 Jobs Sun 12 …" at bounding box center [784, 522] width 1568 height 781
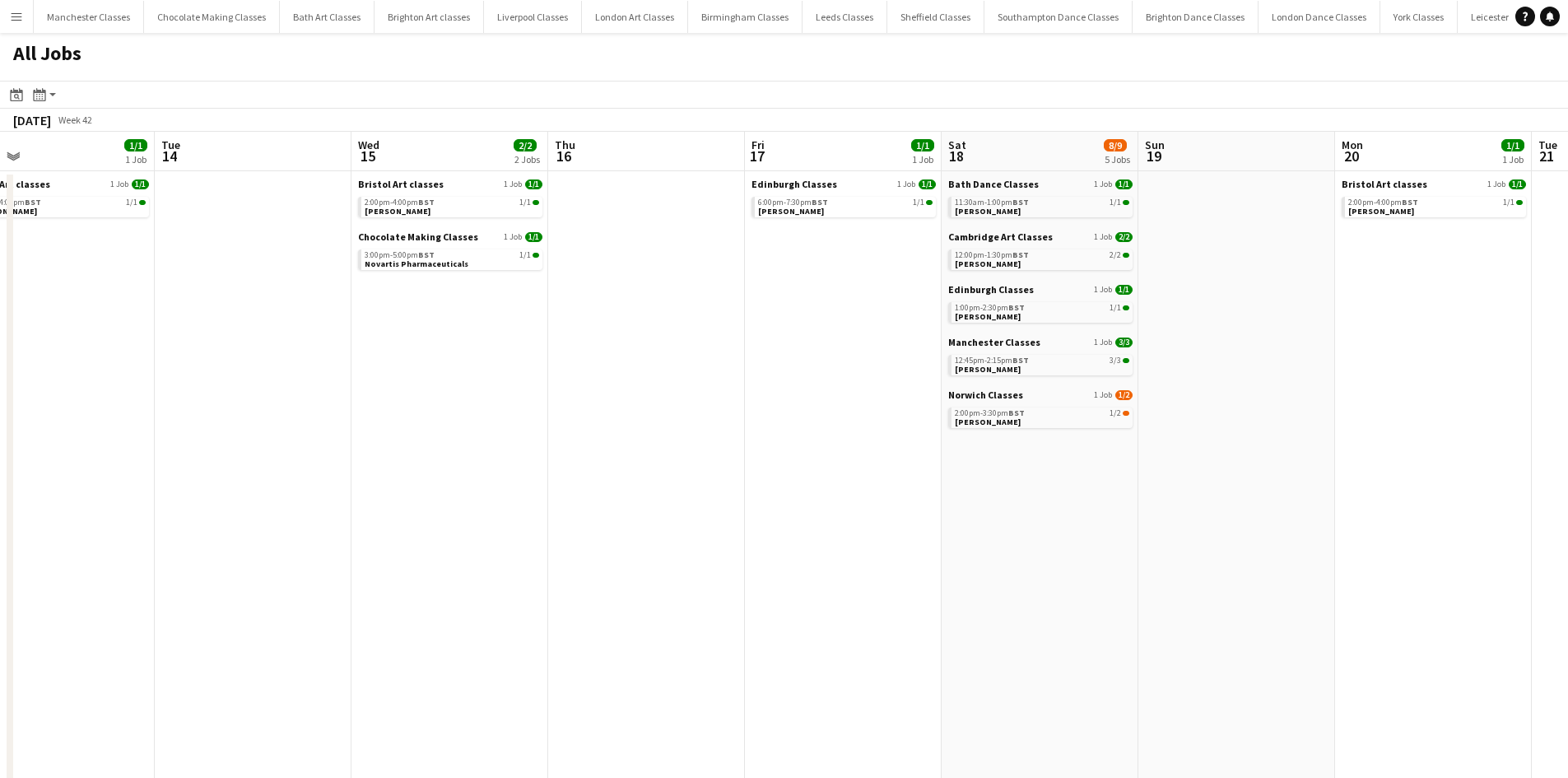
drag, startPoint x: 875, startPoint y: 433, endPoint x: 610, endPoint y: 433, distance: 265.0
click at [612, 433] on app-calendar-viewport "Fri 10 2/2 2 Jobs Sat 11 10/10 10 Jobs Sun 12 1/1 1 Job Mon 13 1/1 1 Job Tue 14…" at bounding box center [784, 522] width 1568 height 781
